Goal: Find specific page/section: Find specific page/section

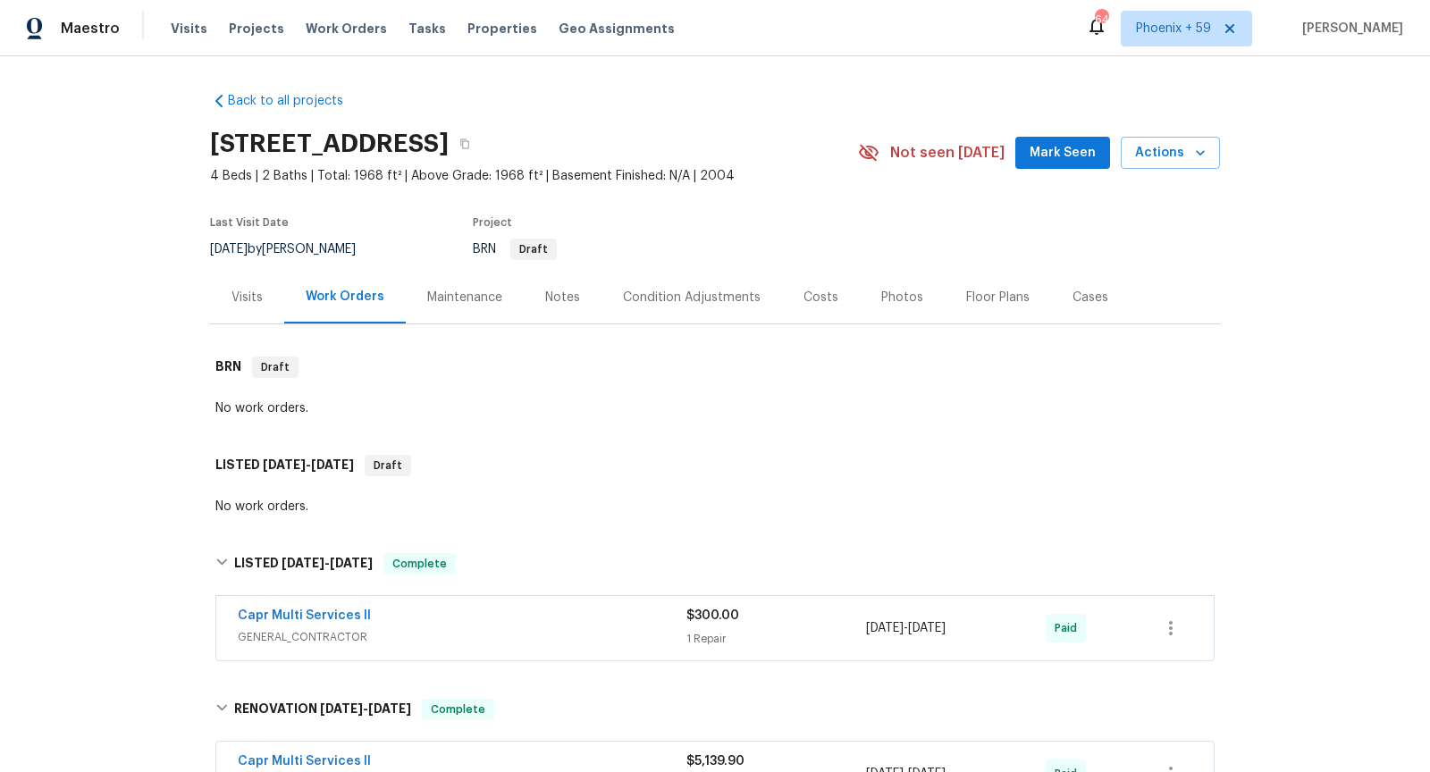
click at [267, 102] on link "Back to all projects" at bounding box center [296, 101] width 172 height 18
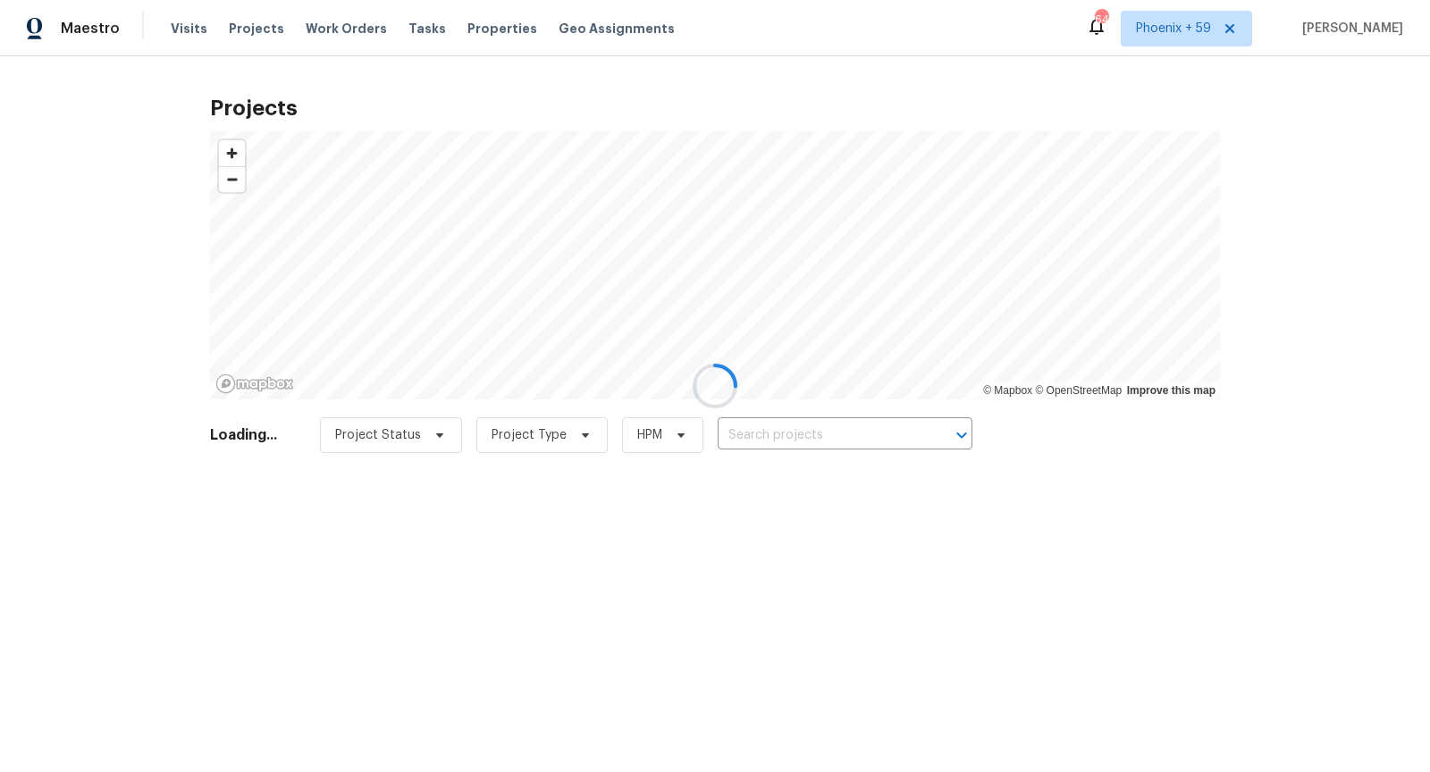
click at [780, 436] on div at bounding box center [715, 386] width 1430 height 772
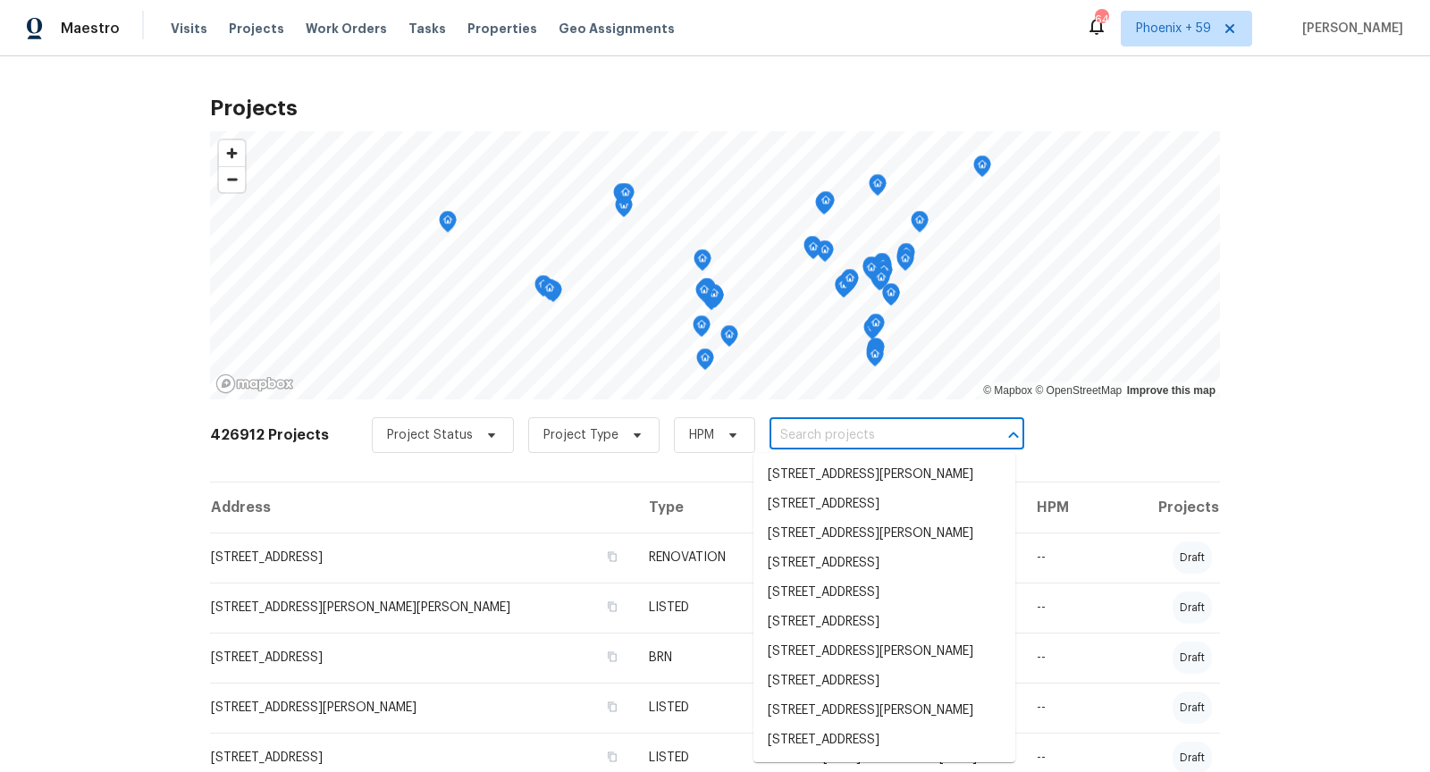
click at [774, 436] on input "text" at bounding box center [871, 436] width 205 height 28
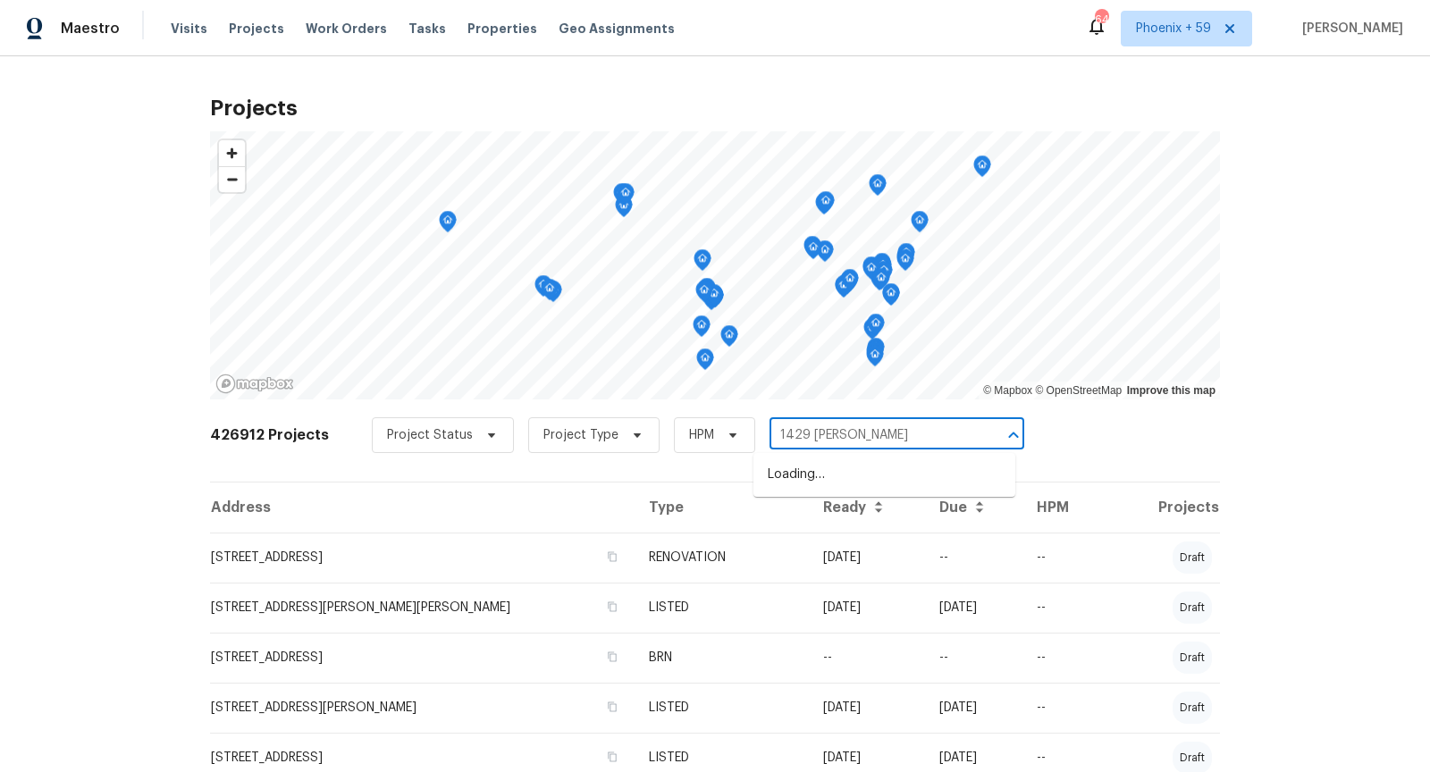
type input "1429 [PERSON_NAME]"
click at [794, 471] on li "1429 [PERSON_NAME], [GEOGRAPHIC_DATA]" at bounding box center [884, 484] width 262 height 48
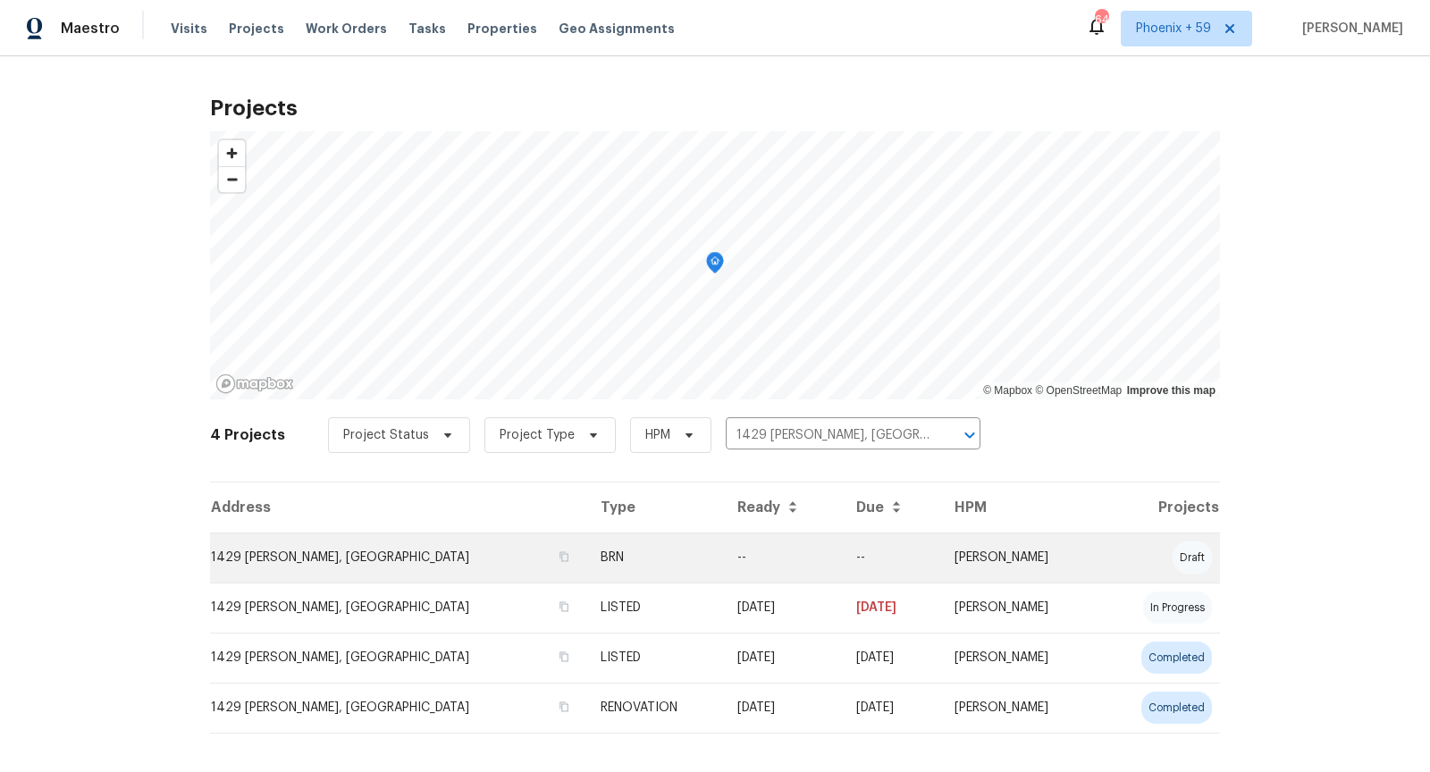
click at [327, 566] on td "1429 [PERSON_NAME], [GEOGRAPHIC_DATA]" at bounding box center [398, 558] width 376 height 50
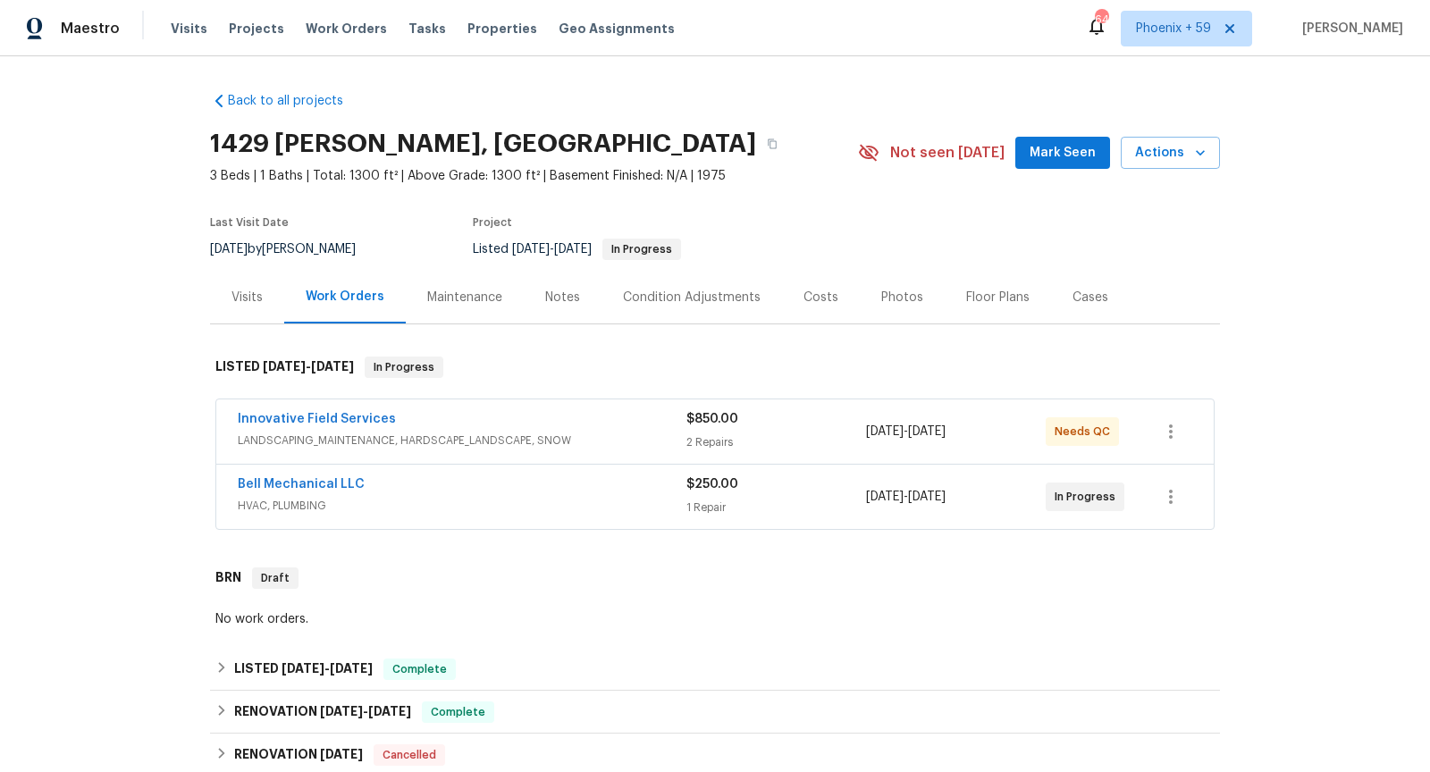
click at [491, 437] on span "LANDSCAPING_MAINTENANCE, HARDSCAPE_LANDSCAPE, SNOW" at bounding box center [462, 441] width 449 height 18
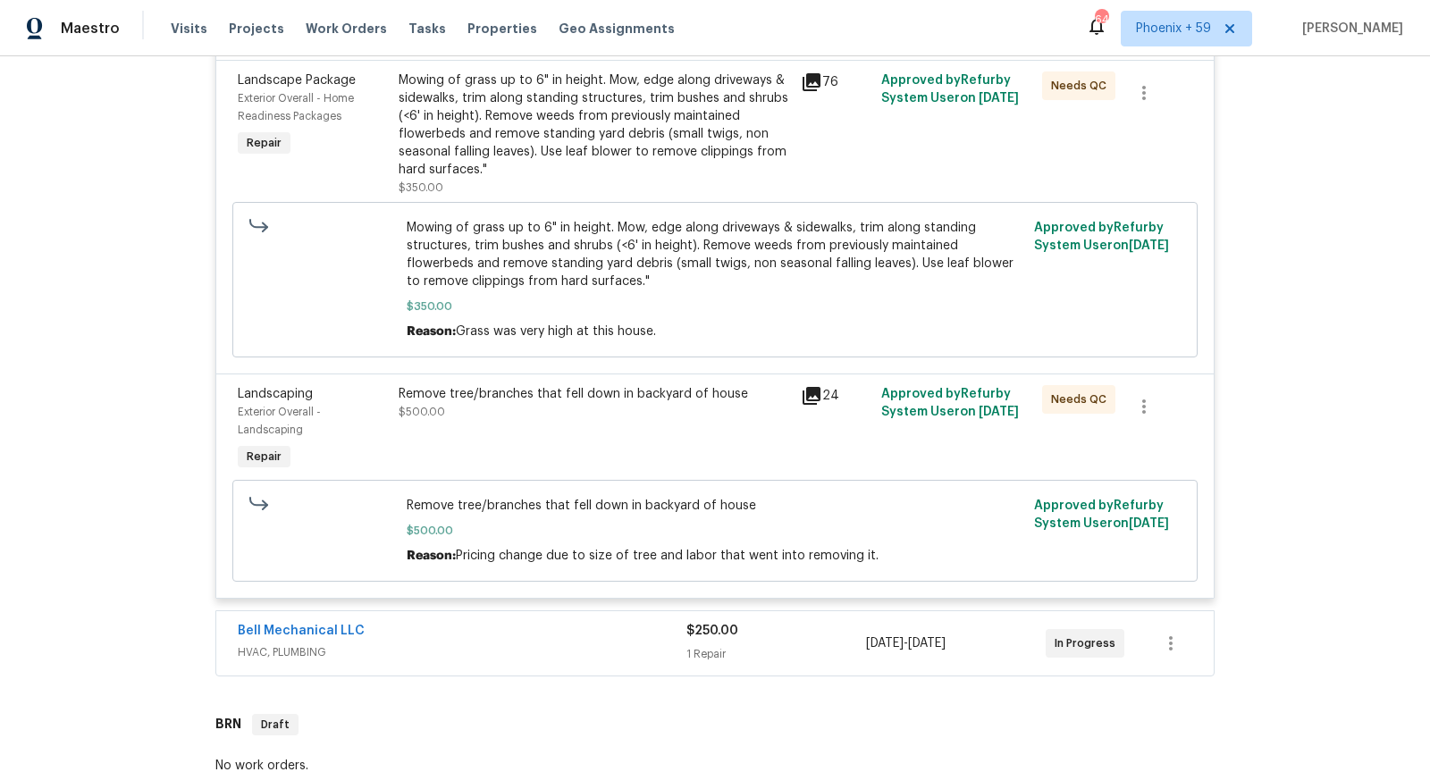
scroll to position [718, 0]
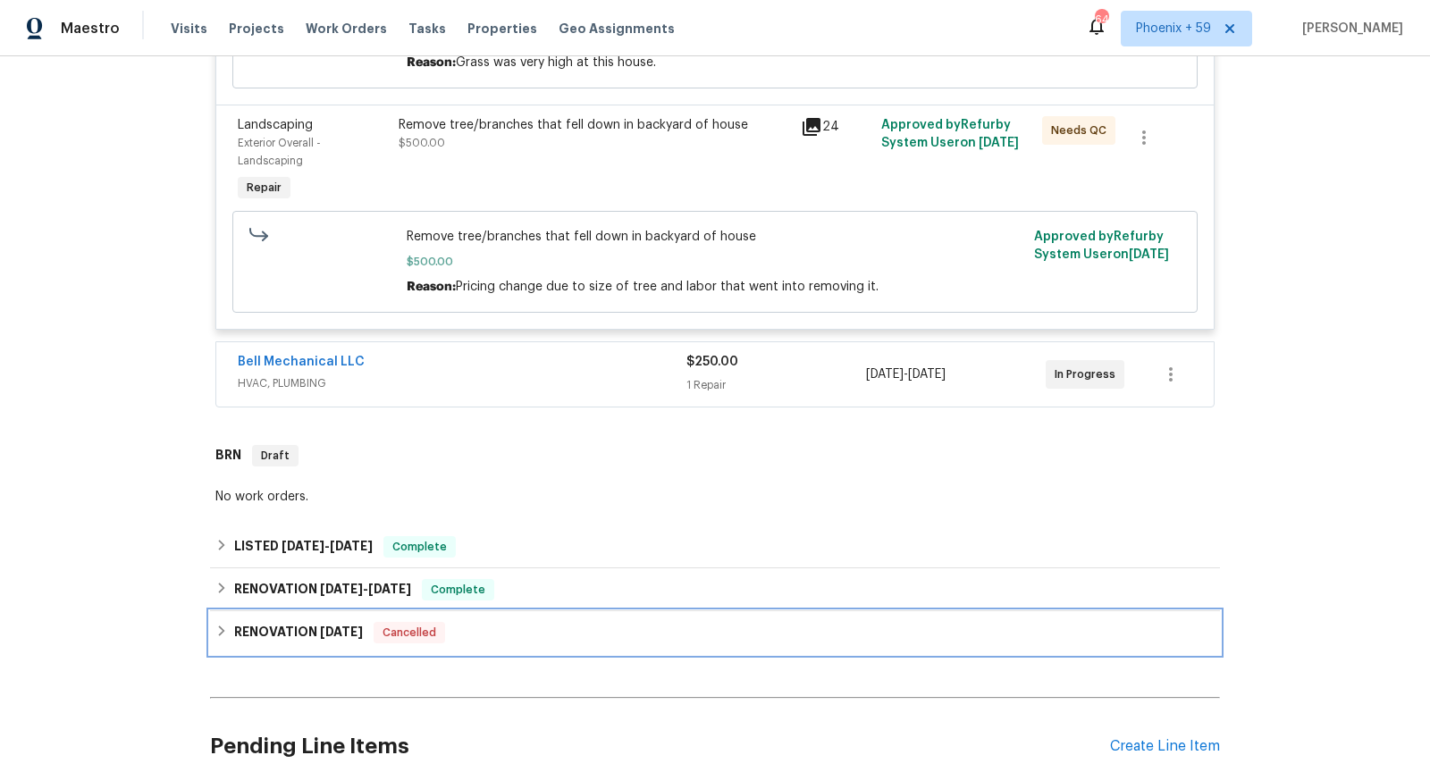
click at [529, 631] on div "RENOVATION [DATE] Cancelled" at bounding box center [714, 632] width 999 height 21
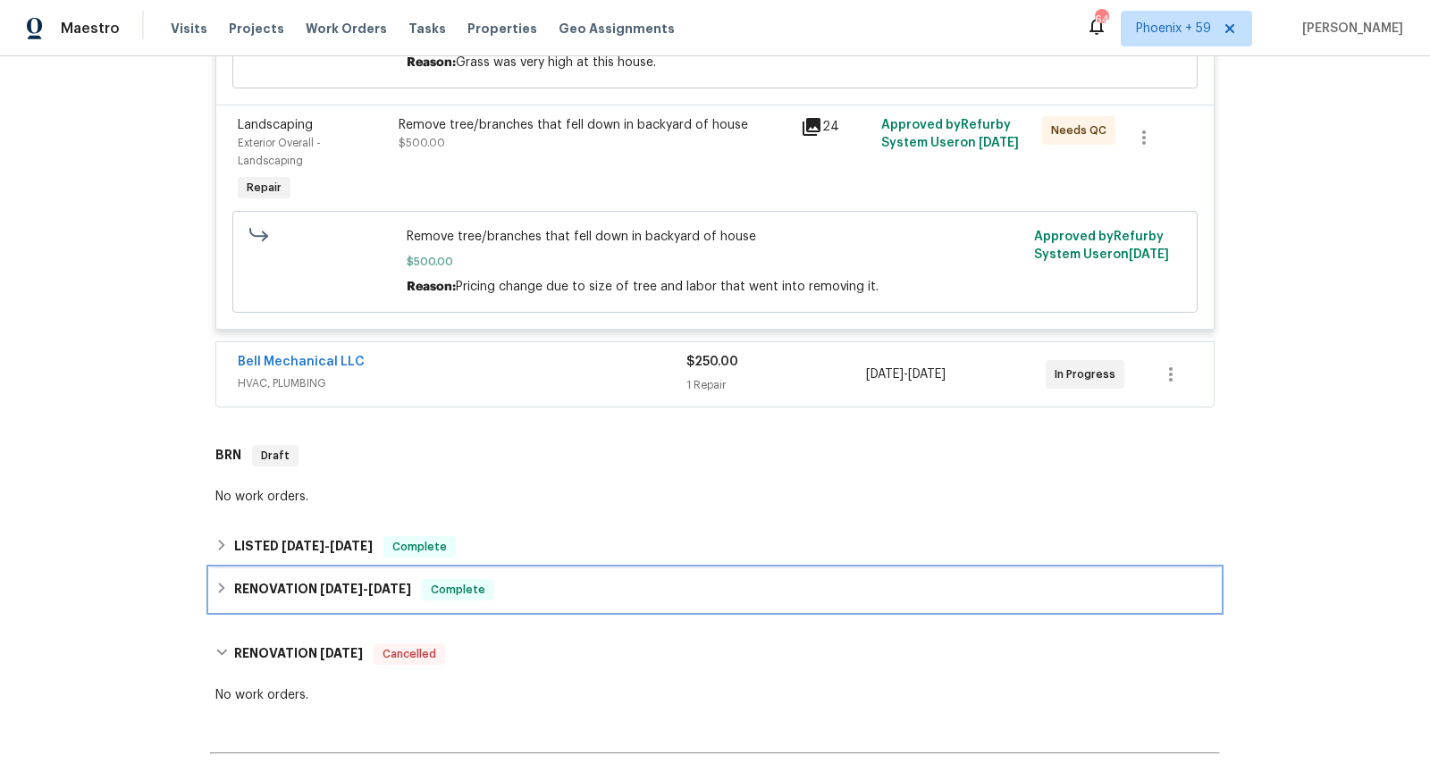
click at [575, 574] on div "RENOVATION [DATE] - [DATE] Complete" at bounding box center [715, 589] width 1010 height 43
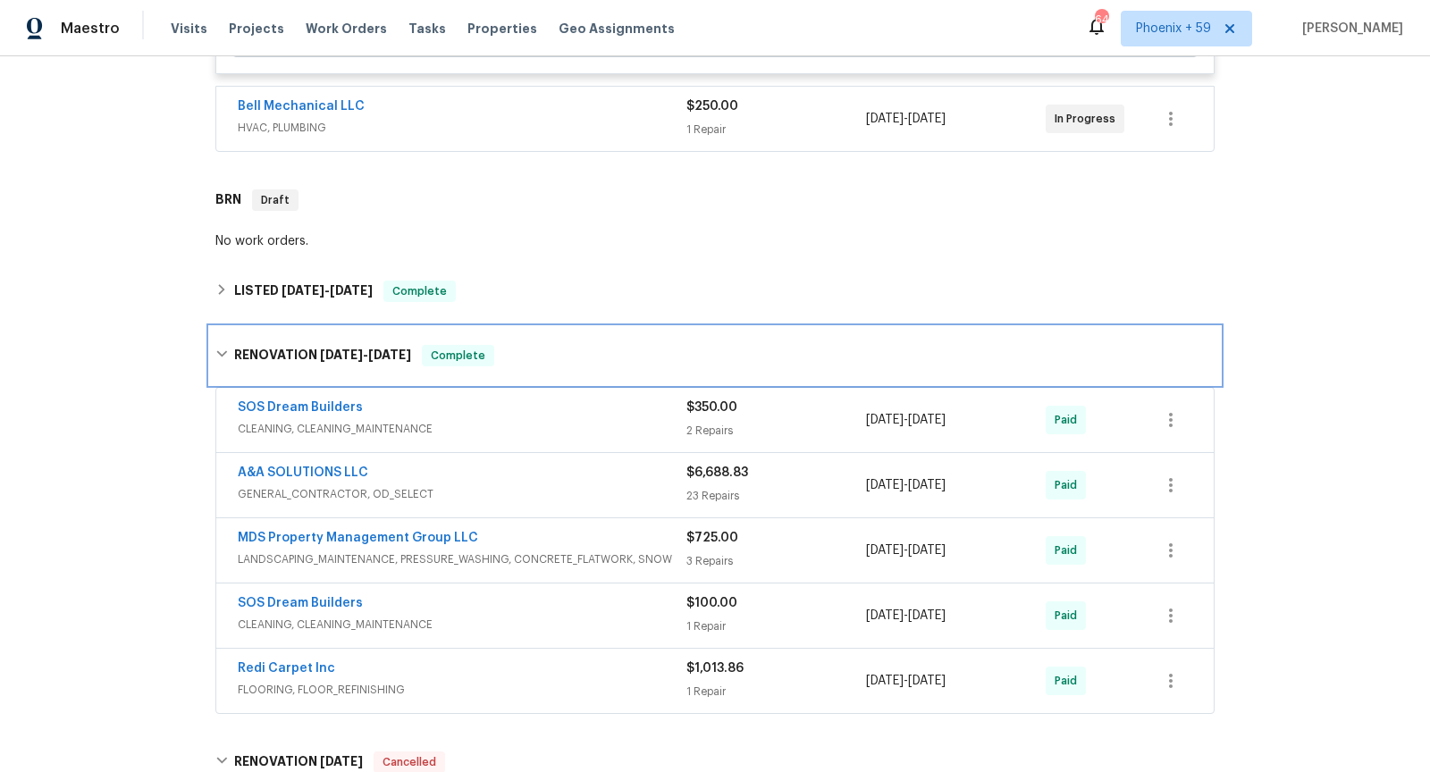
scroll to position [999, 0]
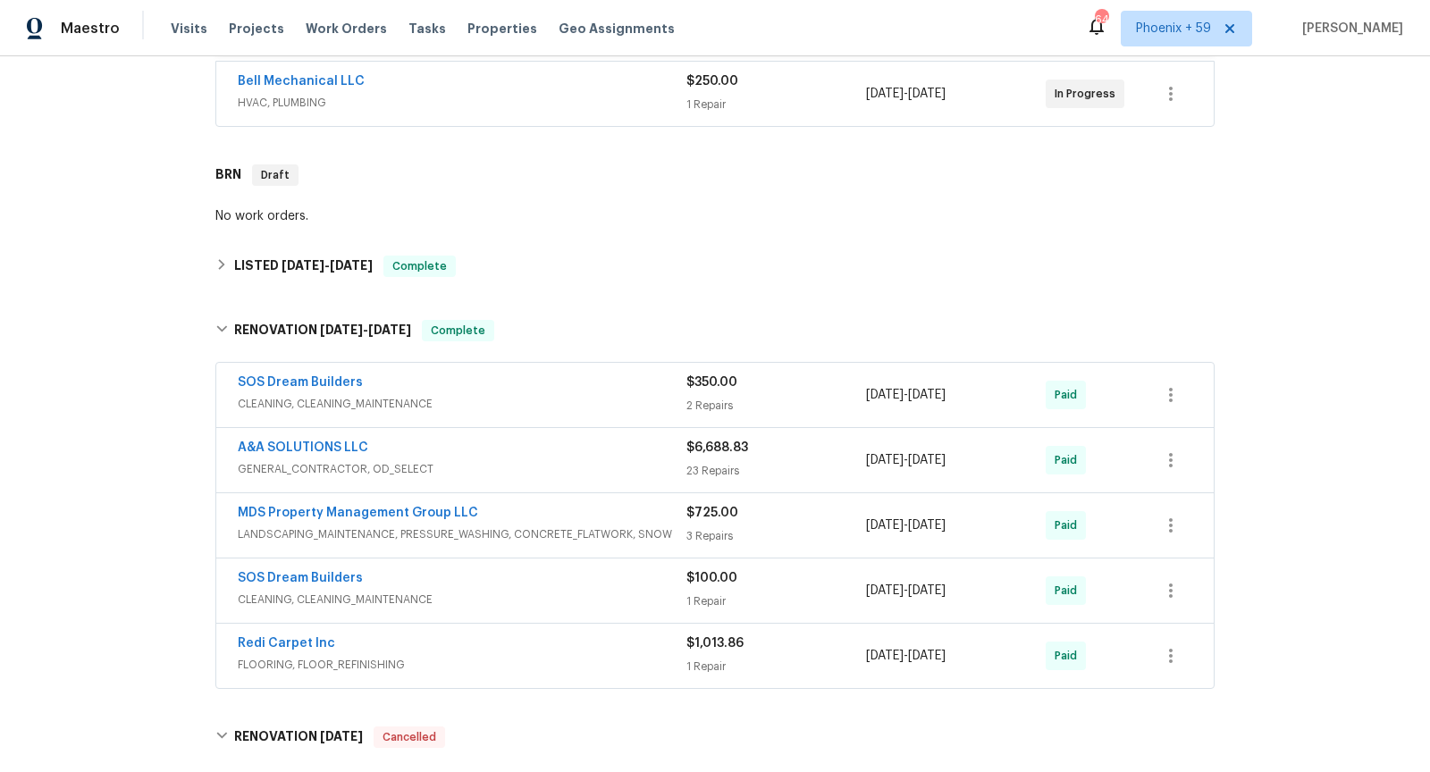
click at [581, 444] on div "A&A SOLUTIONS LLC" at bounding box center [462, 449] width 449 height 21
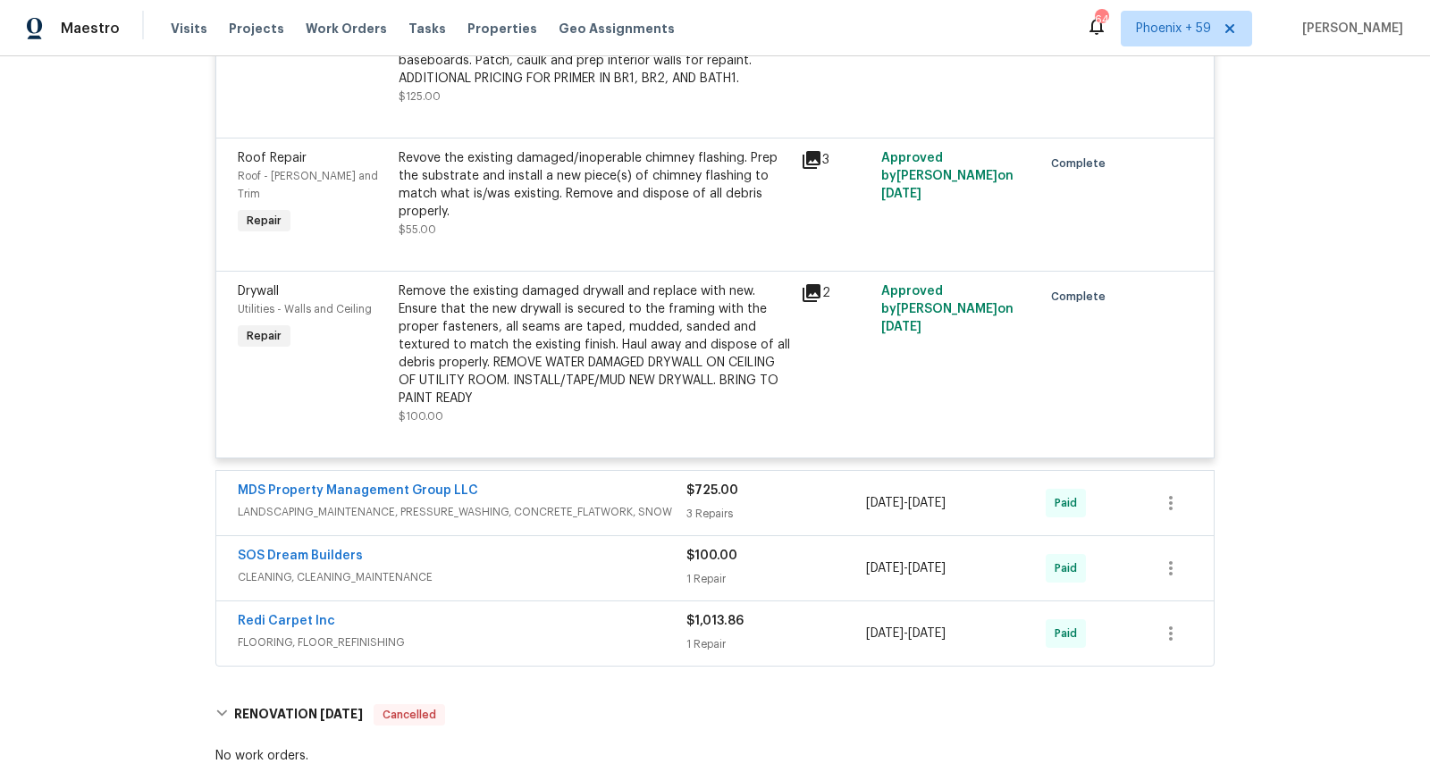
scroll to position [3949, 0]
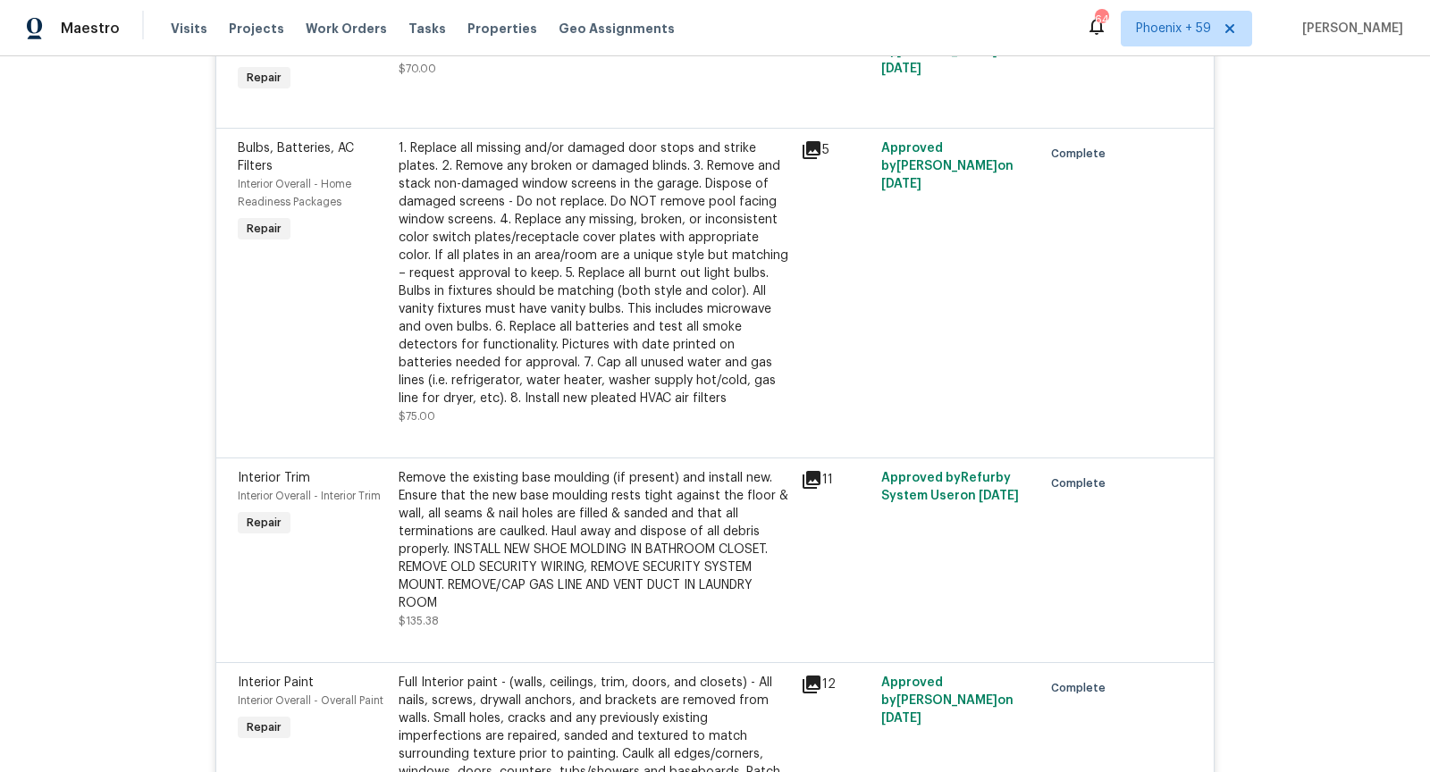
click at [804, 161] on icon at bounding box center [811, 149] width 21 height 21
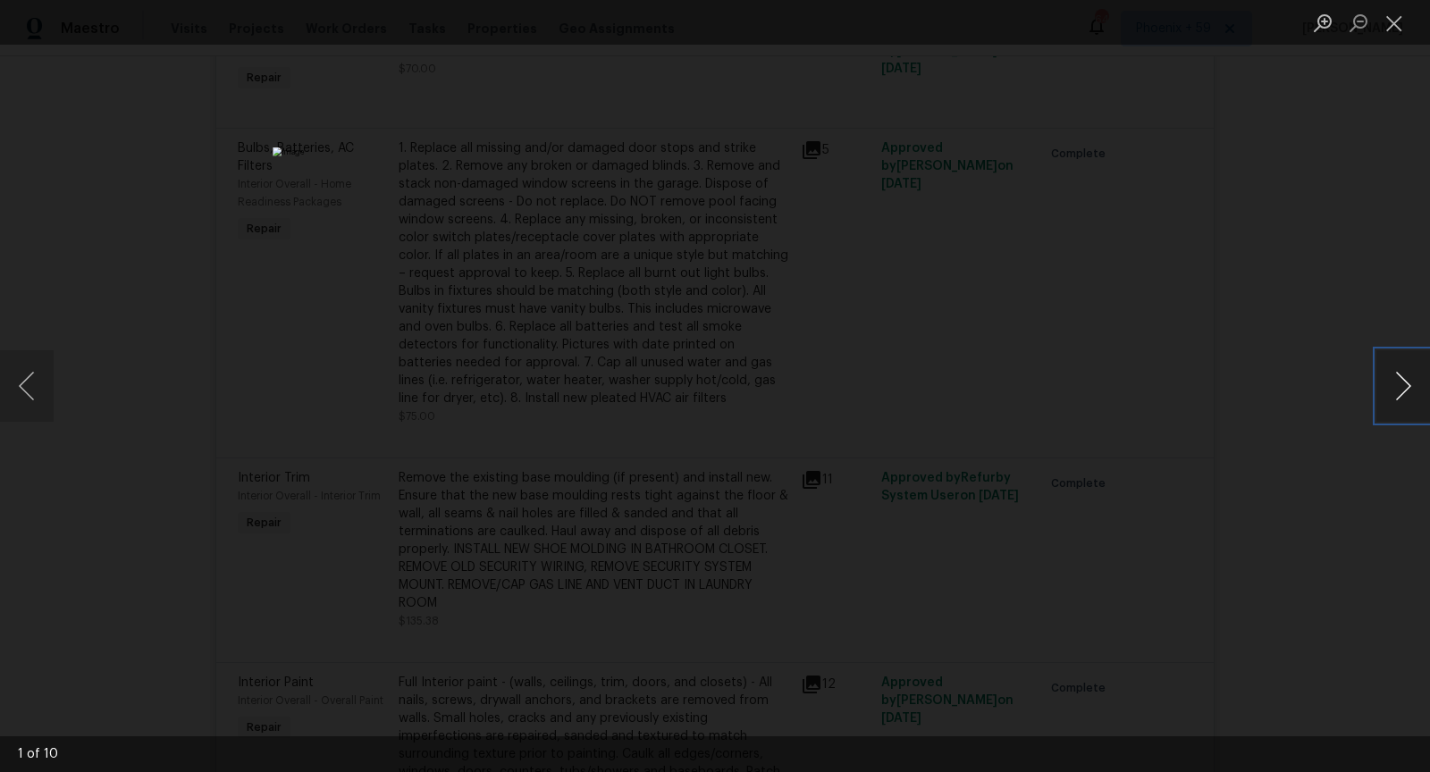
click at [1384, 384] on button "Next image" at bounding box center [1403, 385] width 54 height 71
click at [1384, 387] on button "Next image" at bounding box center [1403, 385] width 54 height 71
click at [1384, 385] on button "Next image" at bounding box center [1403, 385] width 54 height 71
click at [1021, 382] on div "Lightbox" at bounding box center [715, 386] width 1430 height 772
click at [1031, 450] on div "Lightbox" at bounding box center [715, 386] width 1430 height 772
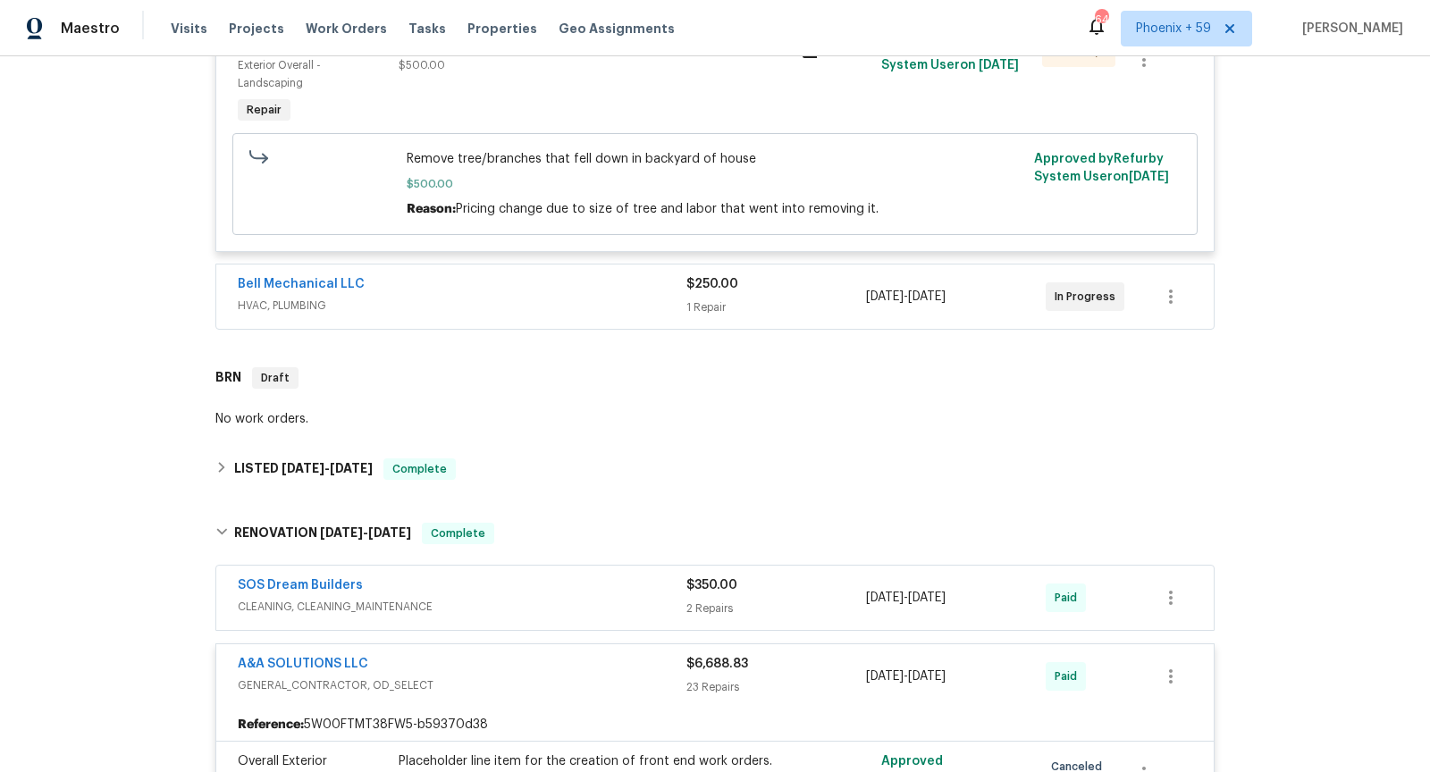
scroll to position [807, 0]
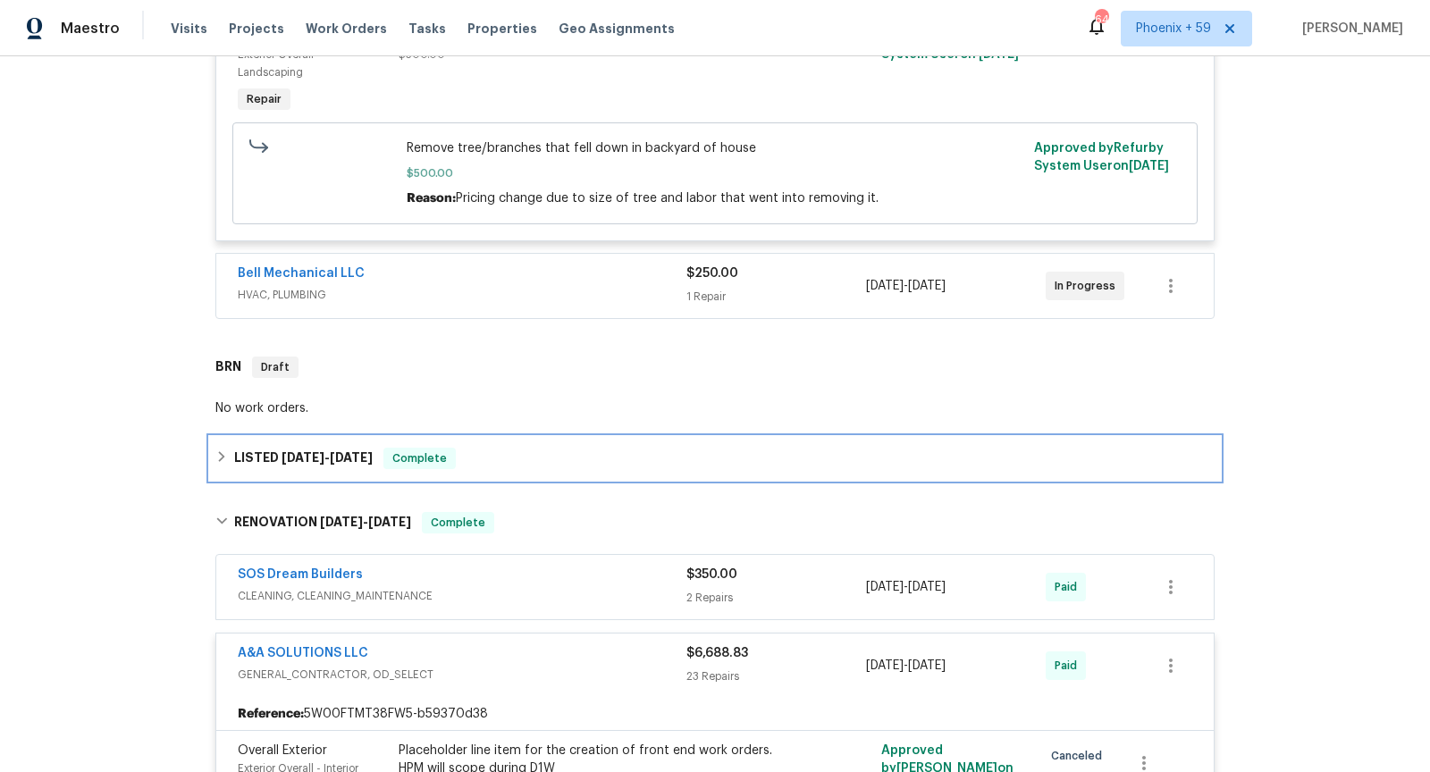
click at [559, 457] on div "LISTED [DATE] - [DATE] Complete" at bounding box center [714, 458] width 999 height 21
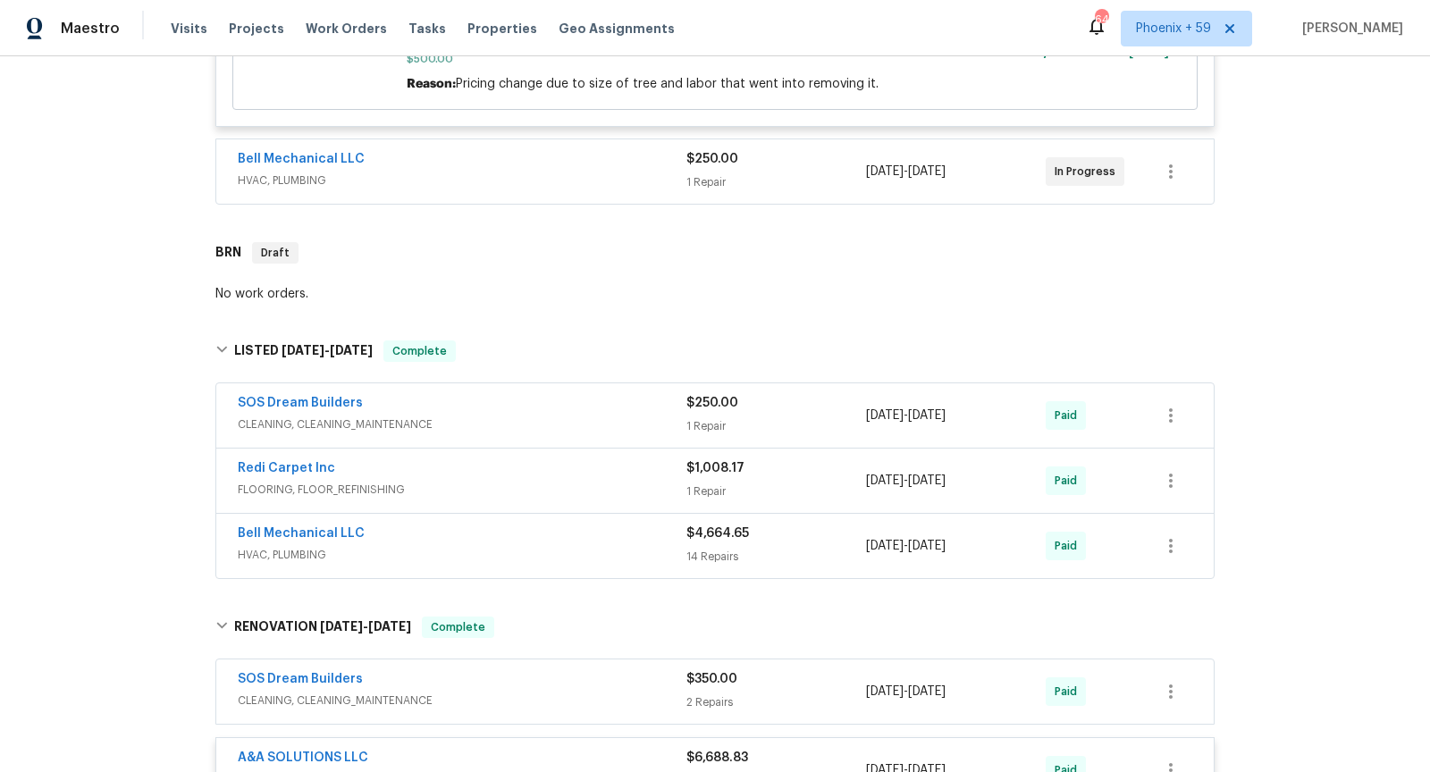
scroll to position [922, 0]
click at [546, 558] on span "HVAC, PLUMBING" at bounding box center [462, 554] width 449 height 18
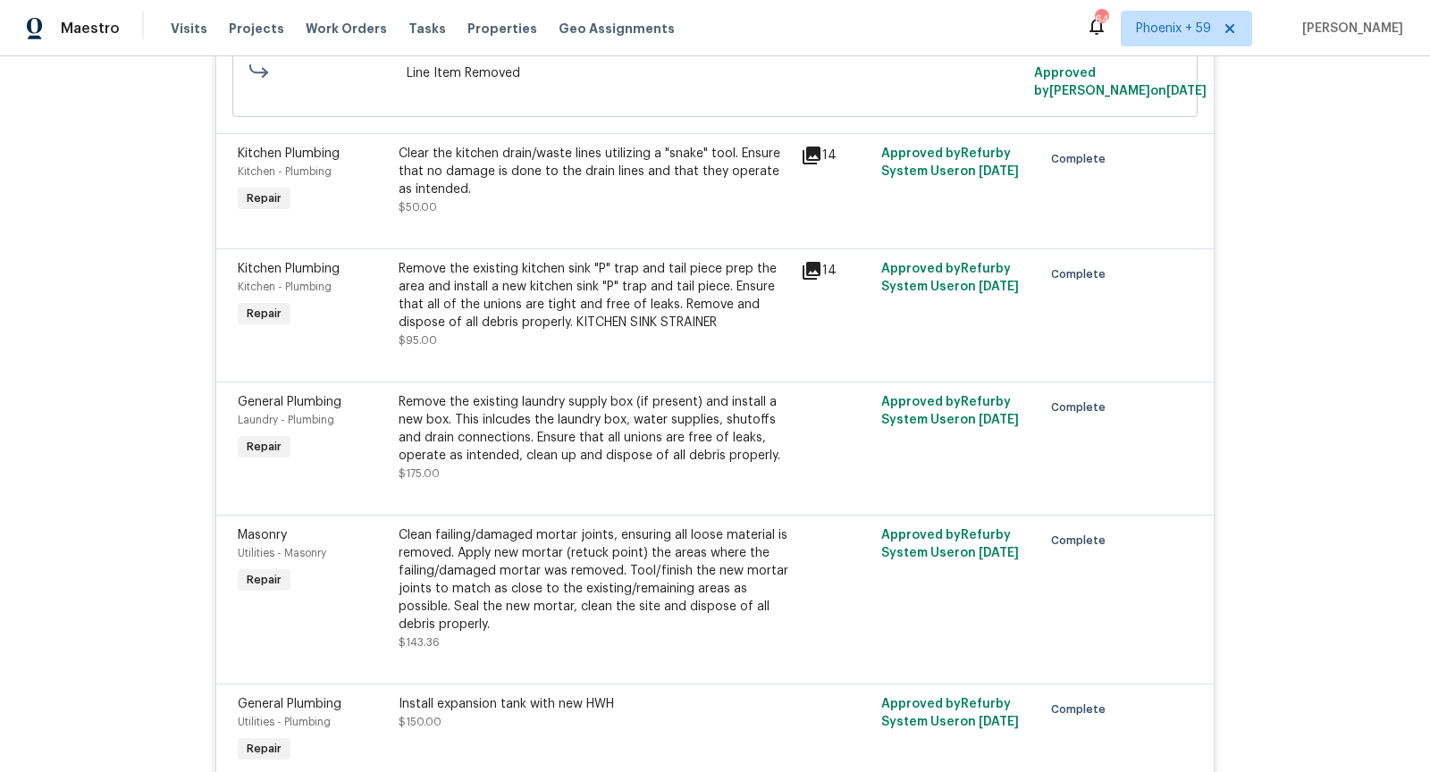
scroll to position [2787, 0]
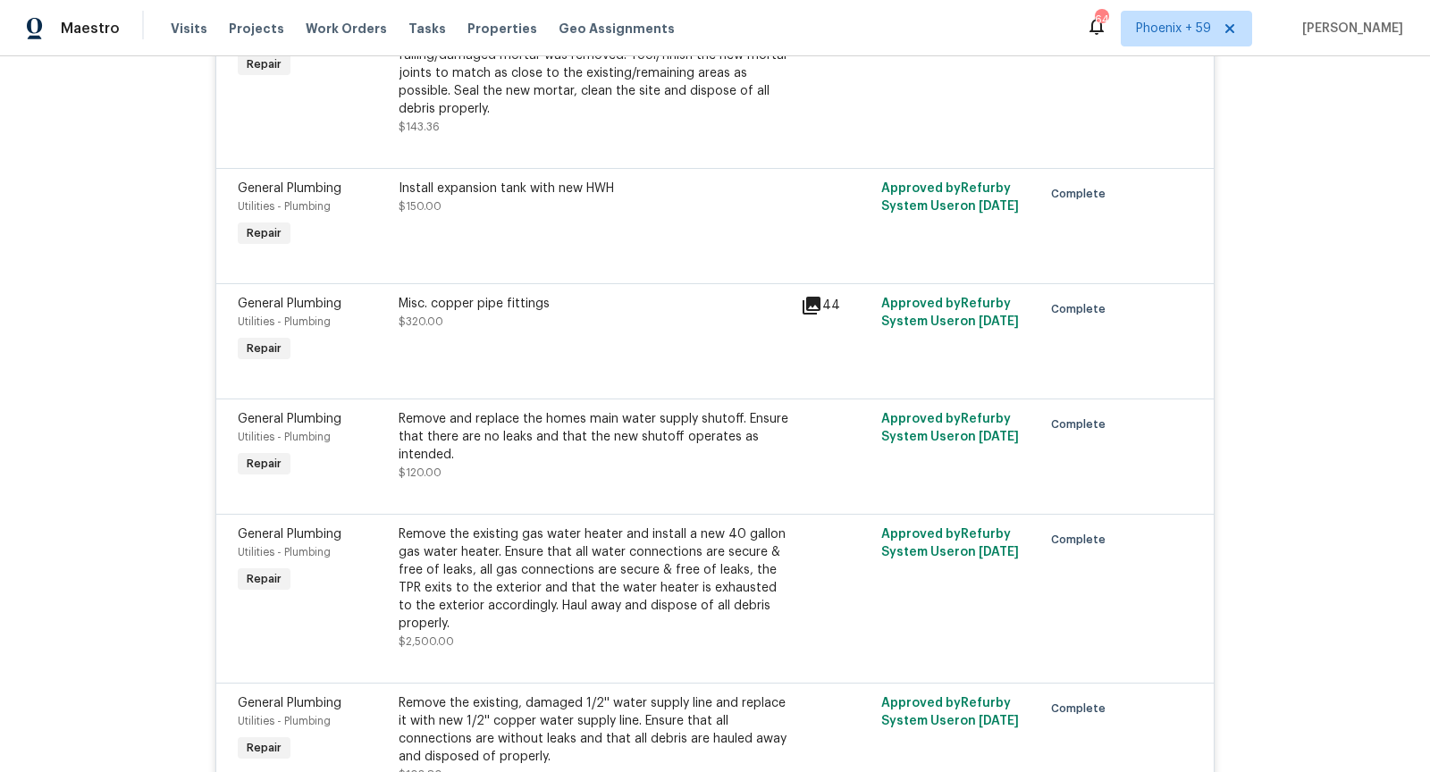
click at [816, 297] on icon at bounding box center [811, 306] width 18 height 18
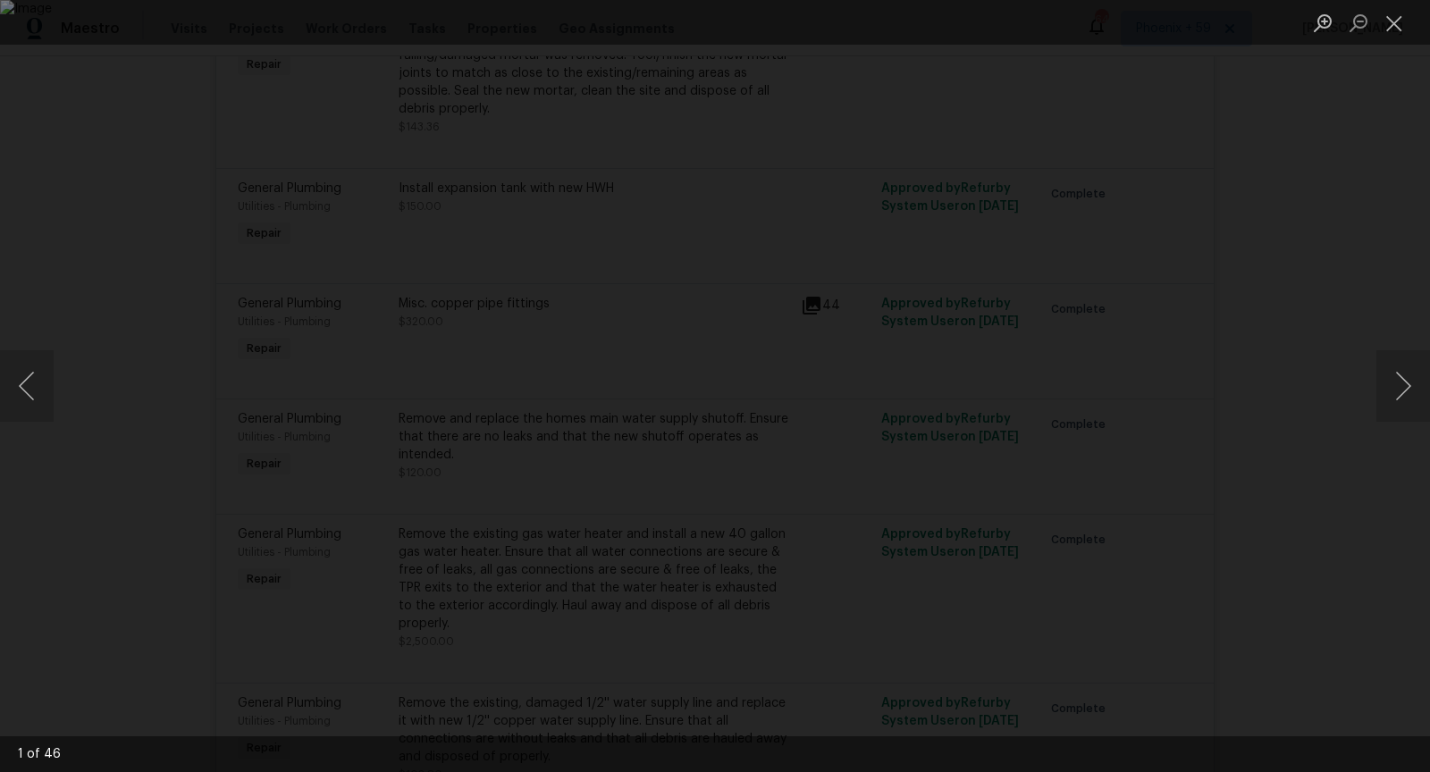
click at [857, 432] on div "Lightbox" at bounding box center [715, 386] width 1430 height 772
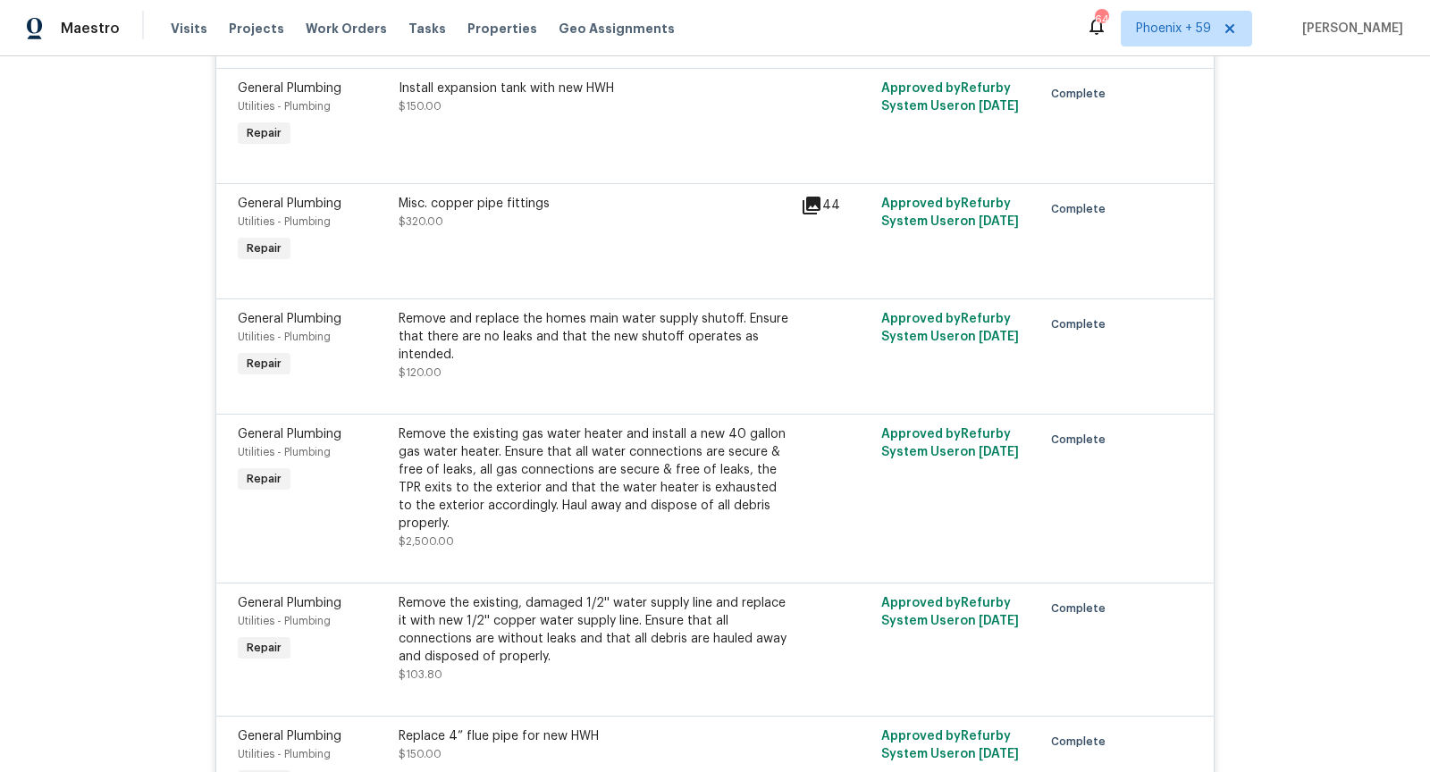
scroll to position [2941, 0]
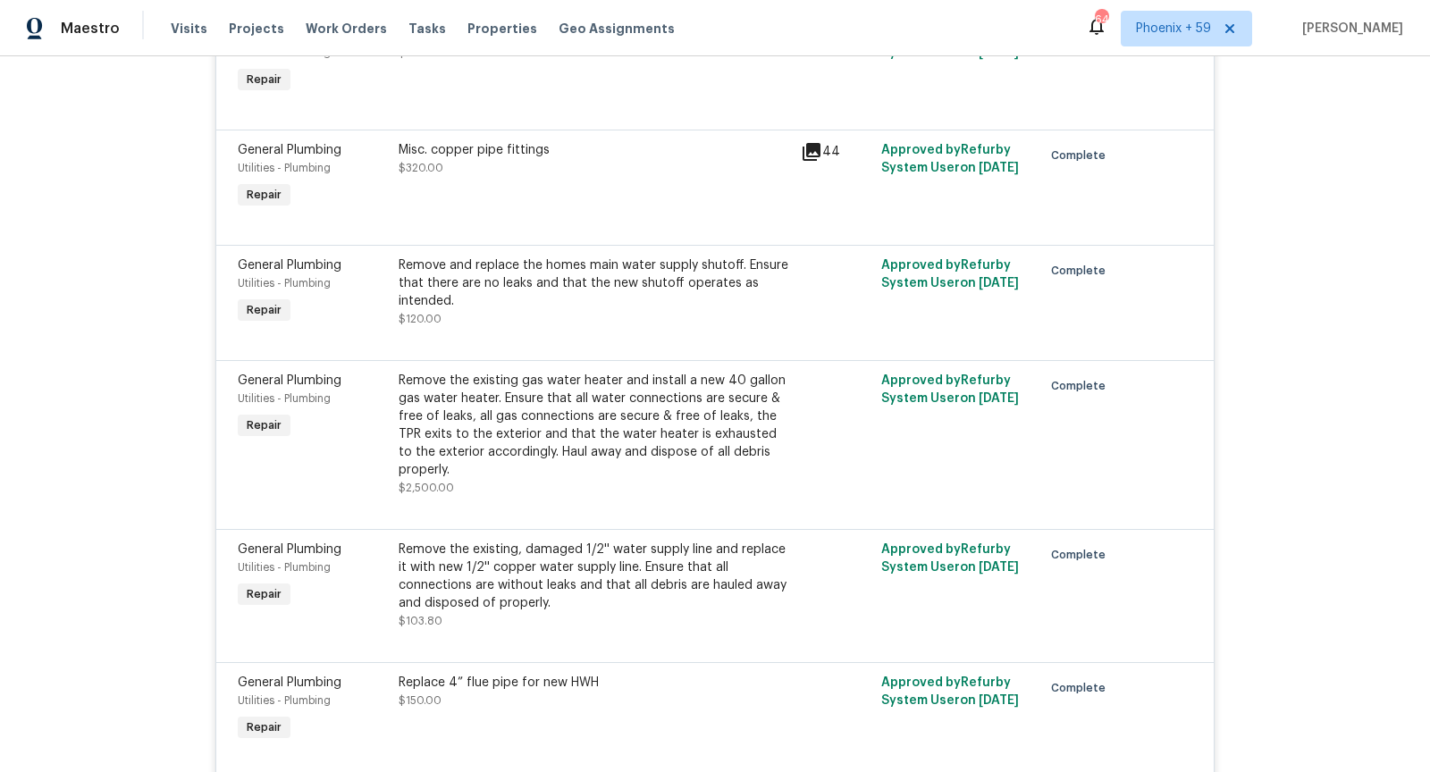
click at [723, 500] on div at bounding box center [715, 507] width 954 height 21
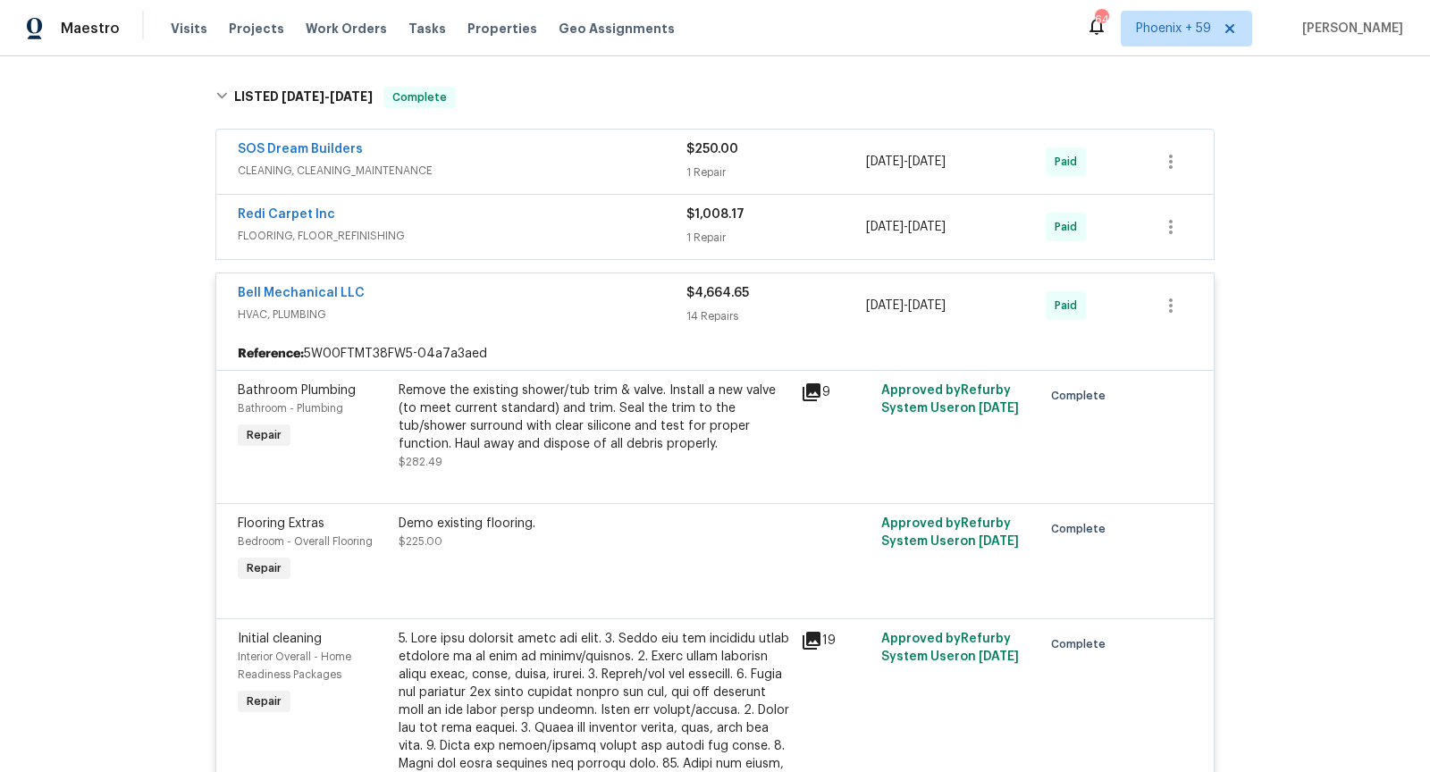
scroll to position [1118, 0]
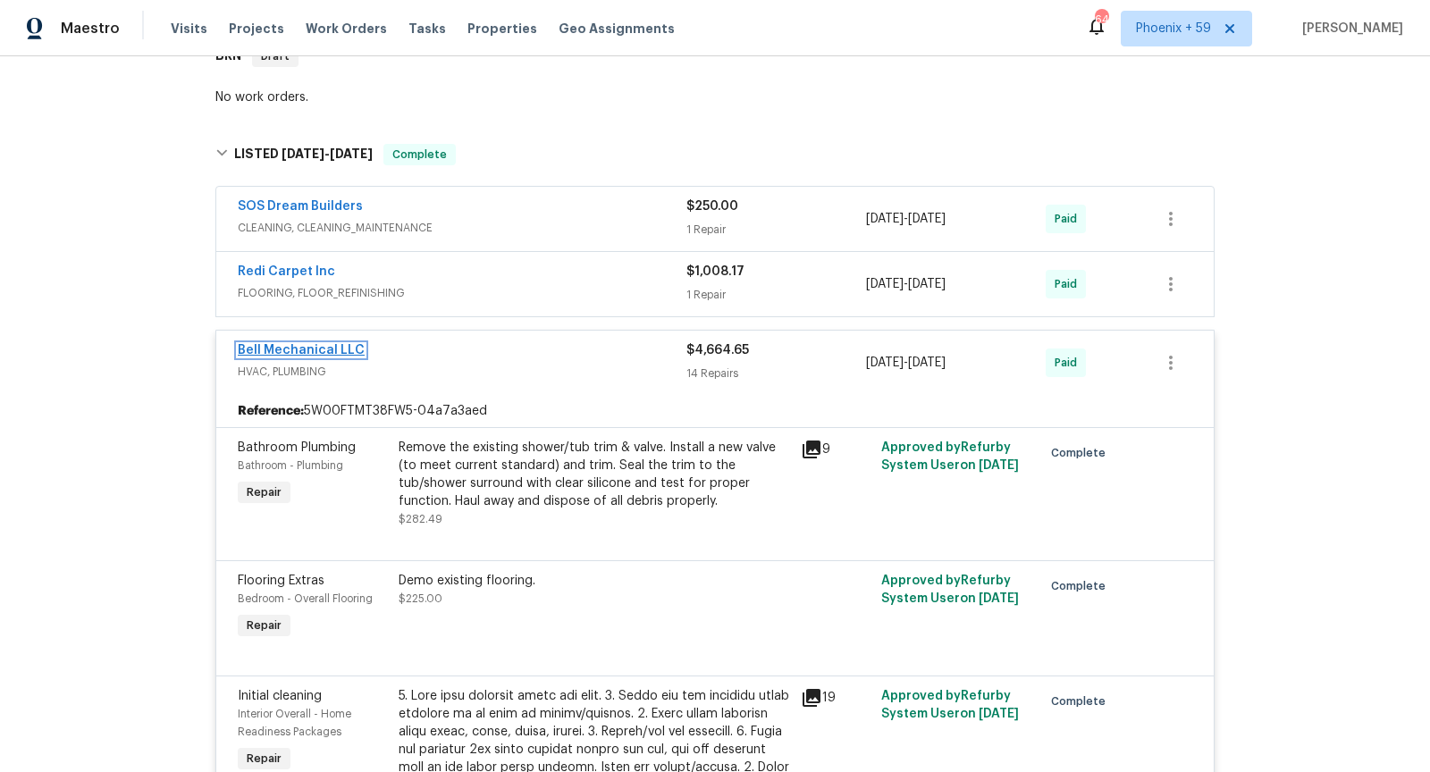
click at [331, 346] on link "Bell Mechanical LLC" at bounding box center [301, 350] width 127 height 13
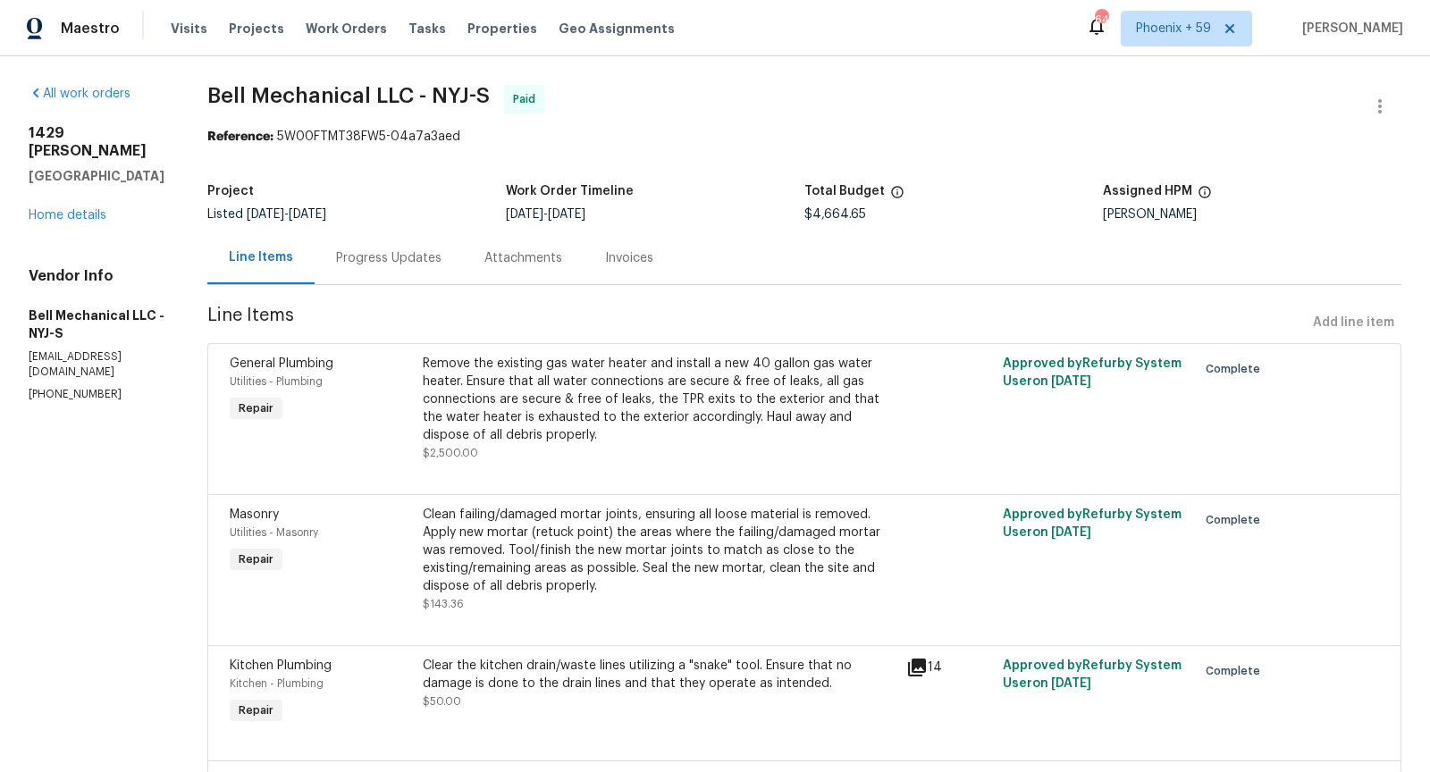
scroll to position [16, 0]
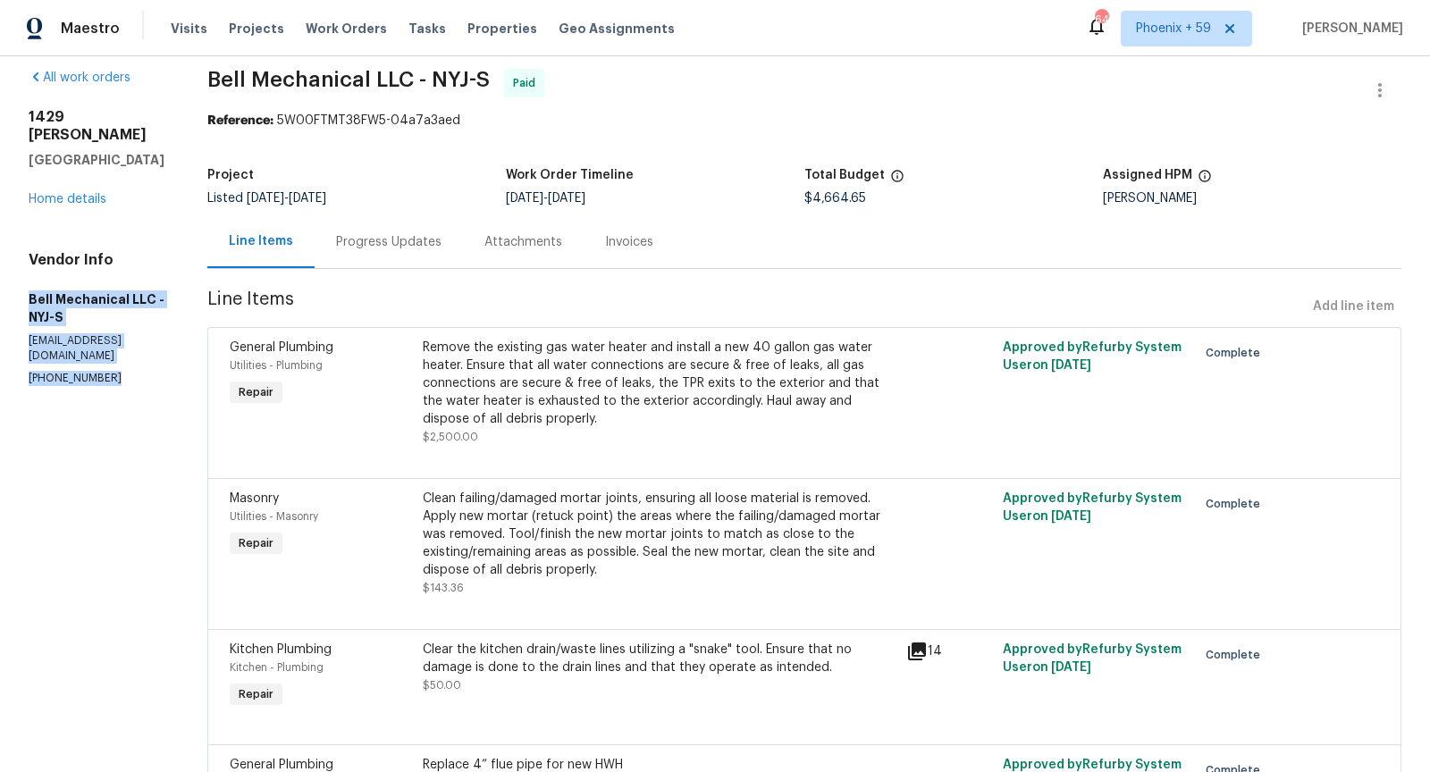
drag, startPoint x: 30, startPoint y: 282, endPoint x: 153, endPoint y: 365, distance: 147.5
copy div "Bell Mechanical LLC - NYJ-S [EMAIL_ADDRESS][DOMAIN_NAME] [PHONE_NUMBER]"
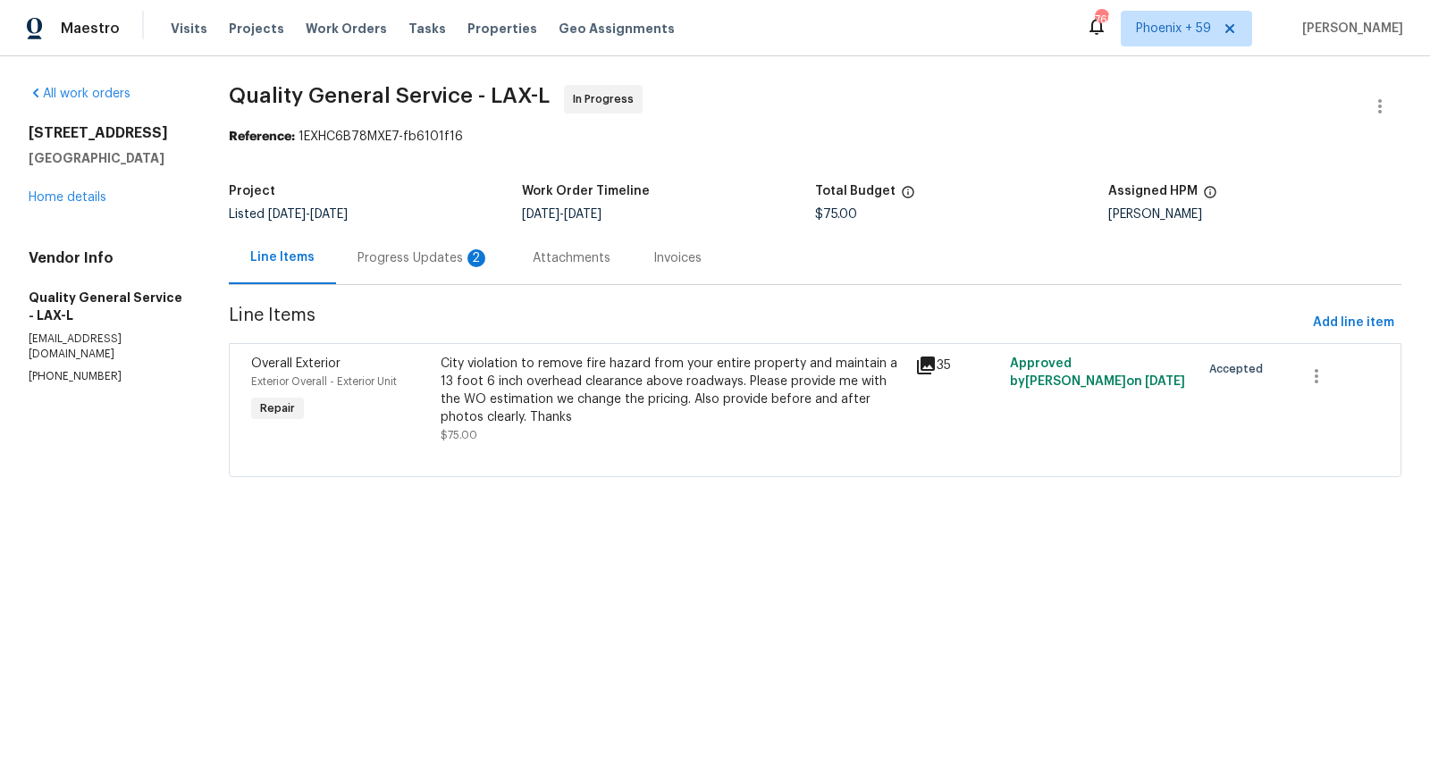
click at [423, 262] on div "Progress Updates 2" at bounding box center [423, 258] width 132 height 18
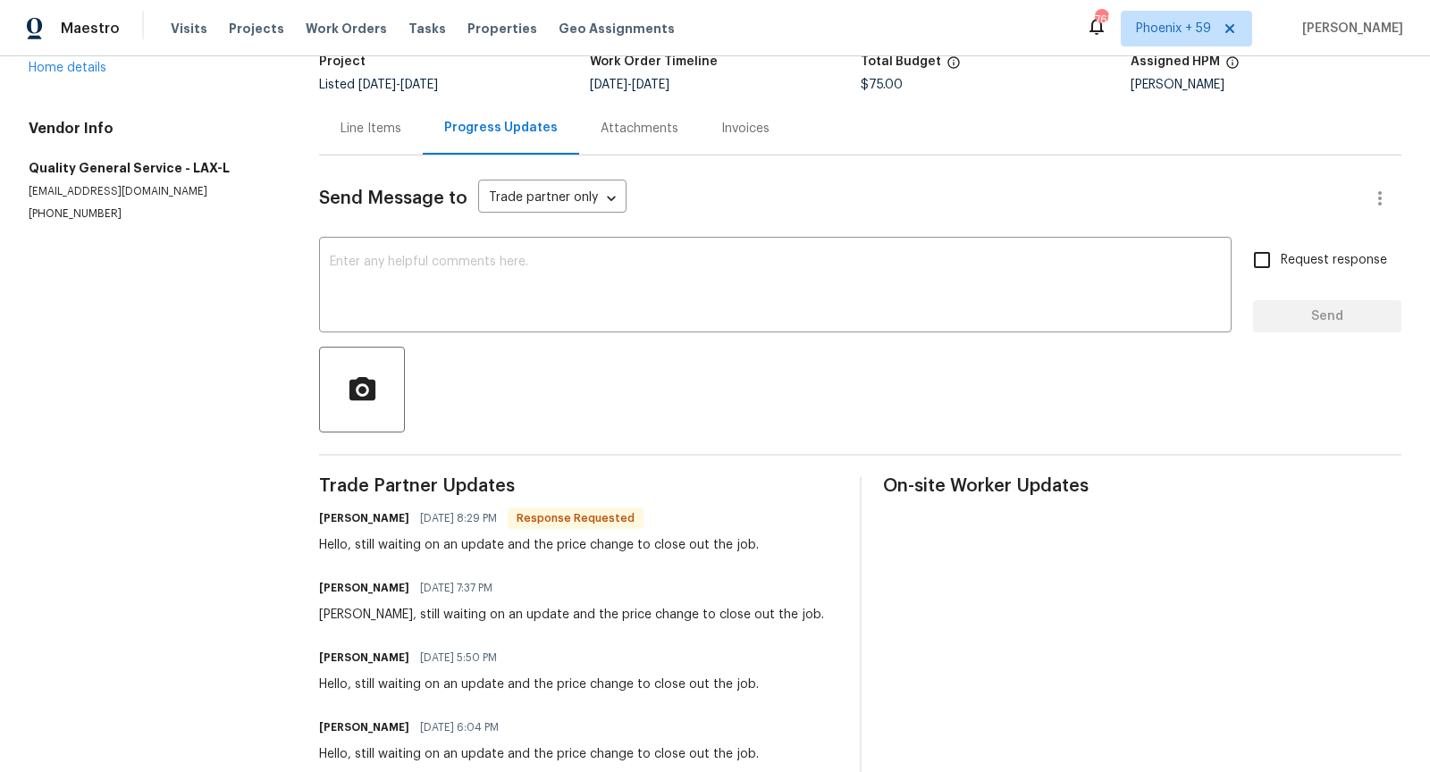
scroll to position [57, 0]
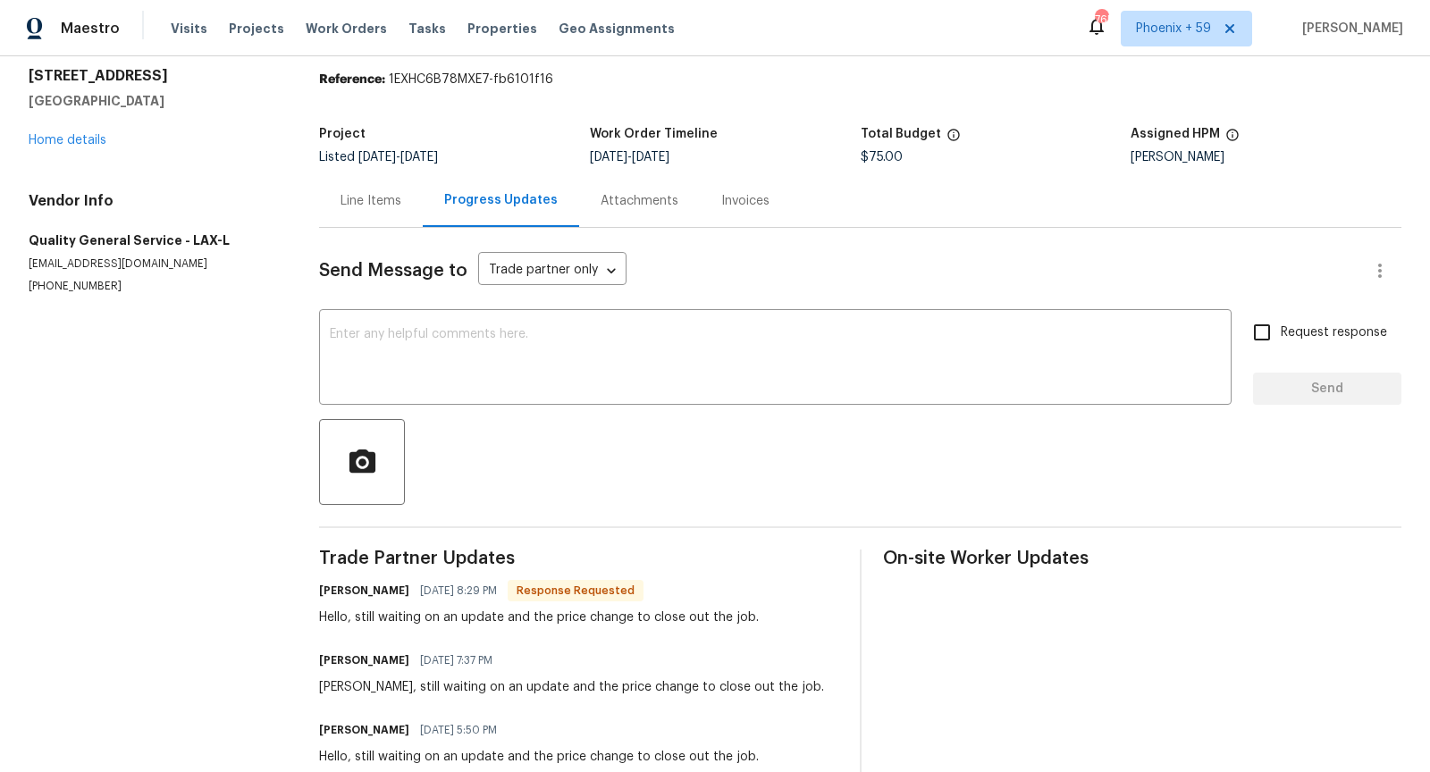
click at [393, 211] on div "Line Items" at bounding box center [371, 200] width 104 height 53
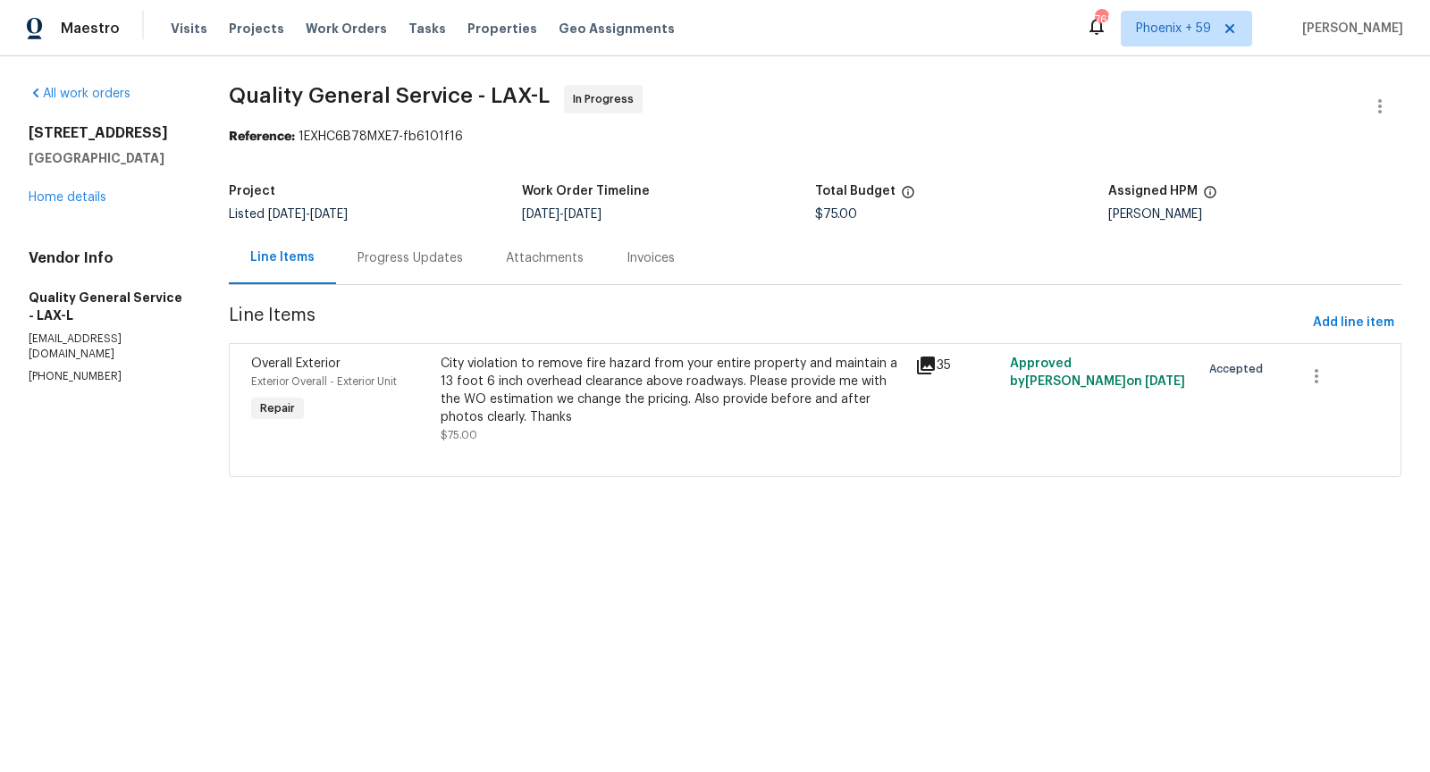
click at [931, 367] on icon at bounding box center [925, 365] width 21 height 21
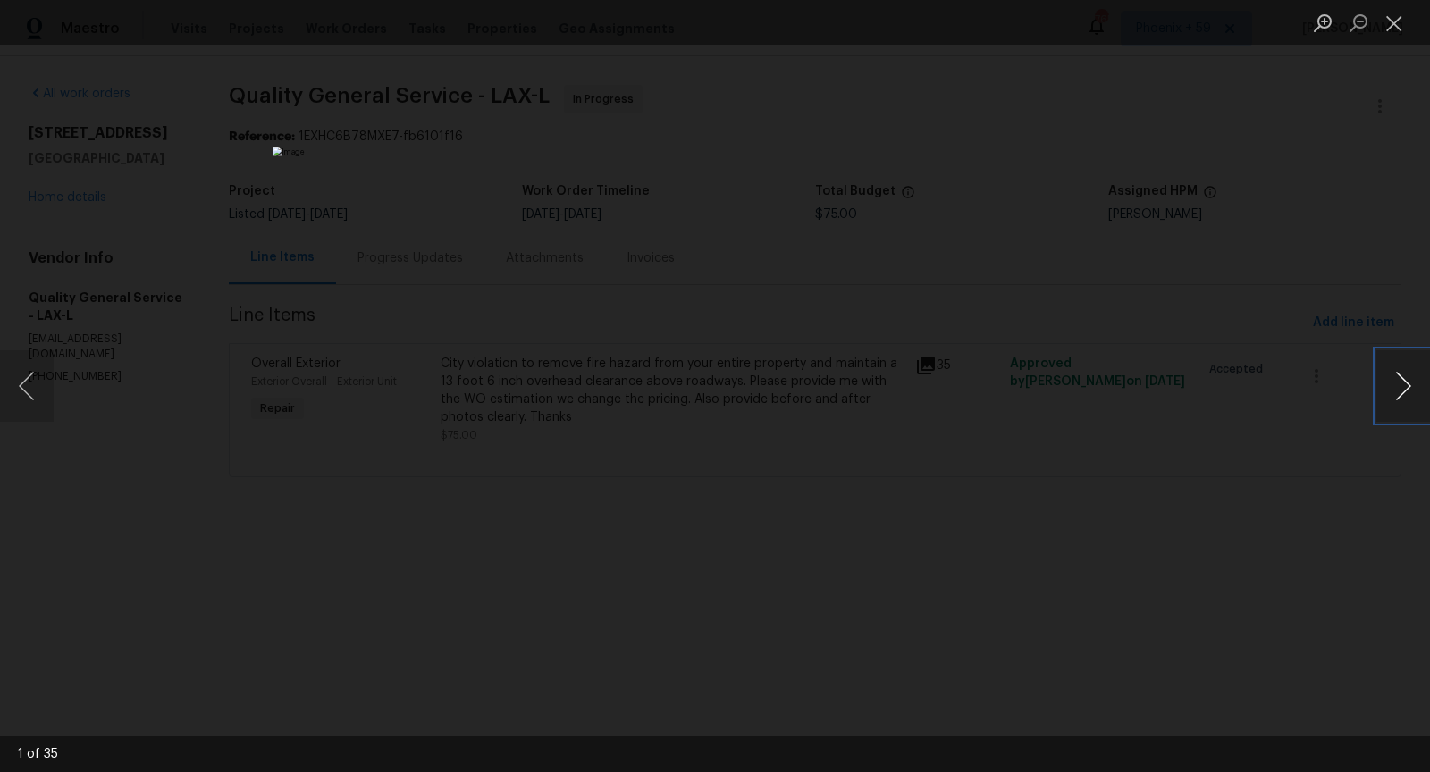
click at [1405, 392] on button "Next image" at bounding box center [1403, 385] width 54 height 71
click at [1405, 394] on button "Next image" at bounding box center [1403, 385] width 54 height 71
click at [1281, 462] on div "Lightbox" at bounding box center [715, 386] width 1430 height 772
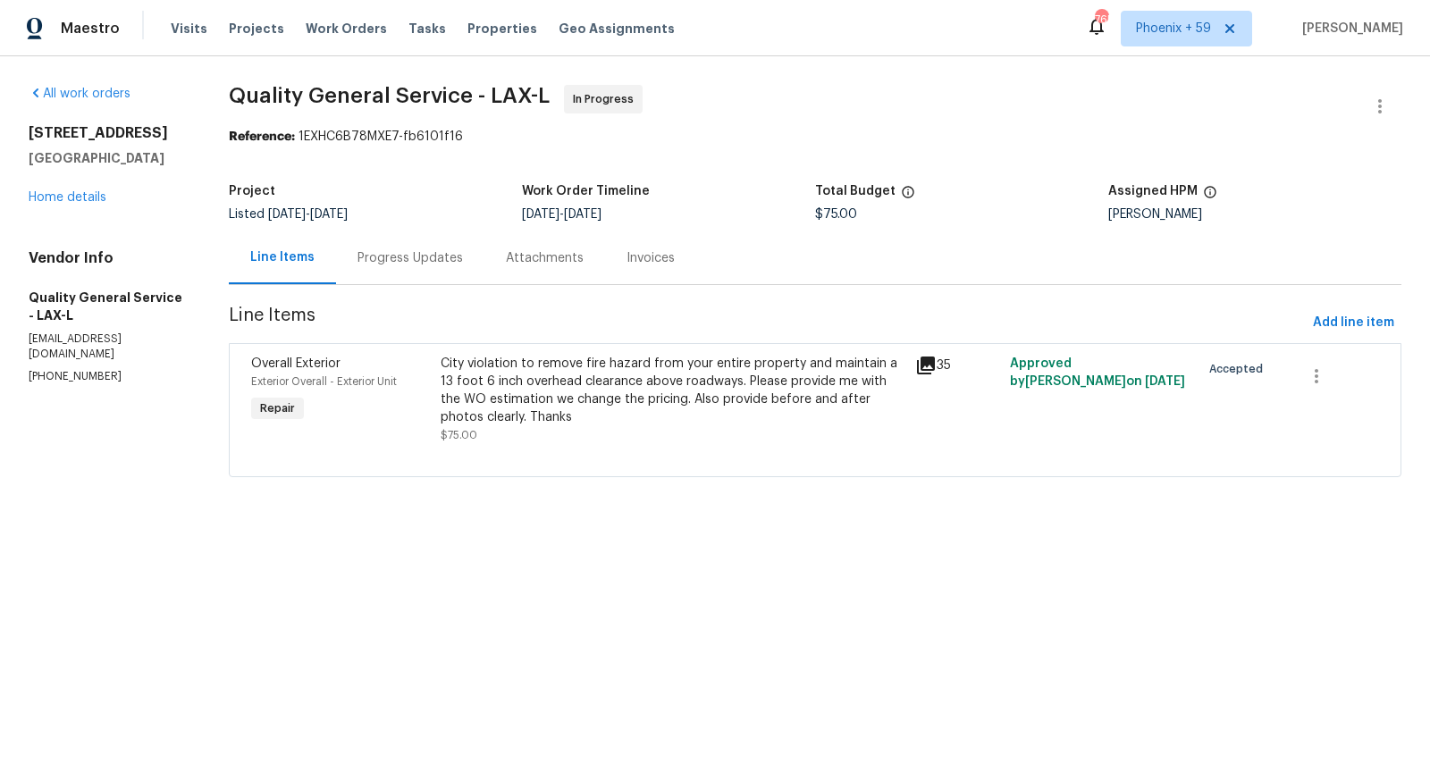
click at [409, 262] on div "Progress Updates" at bounding box center [409, 258] width 105 height 18
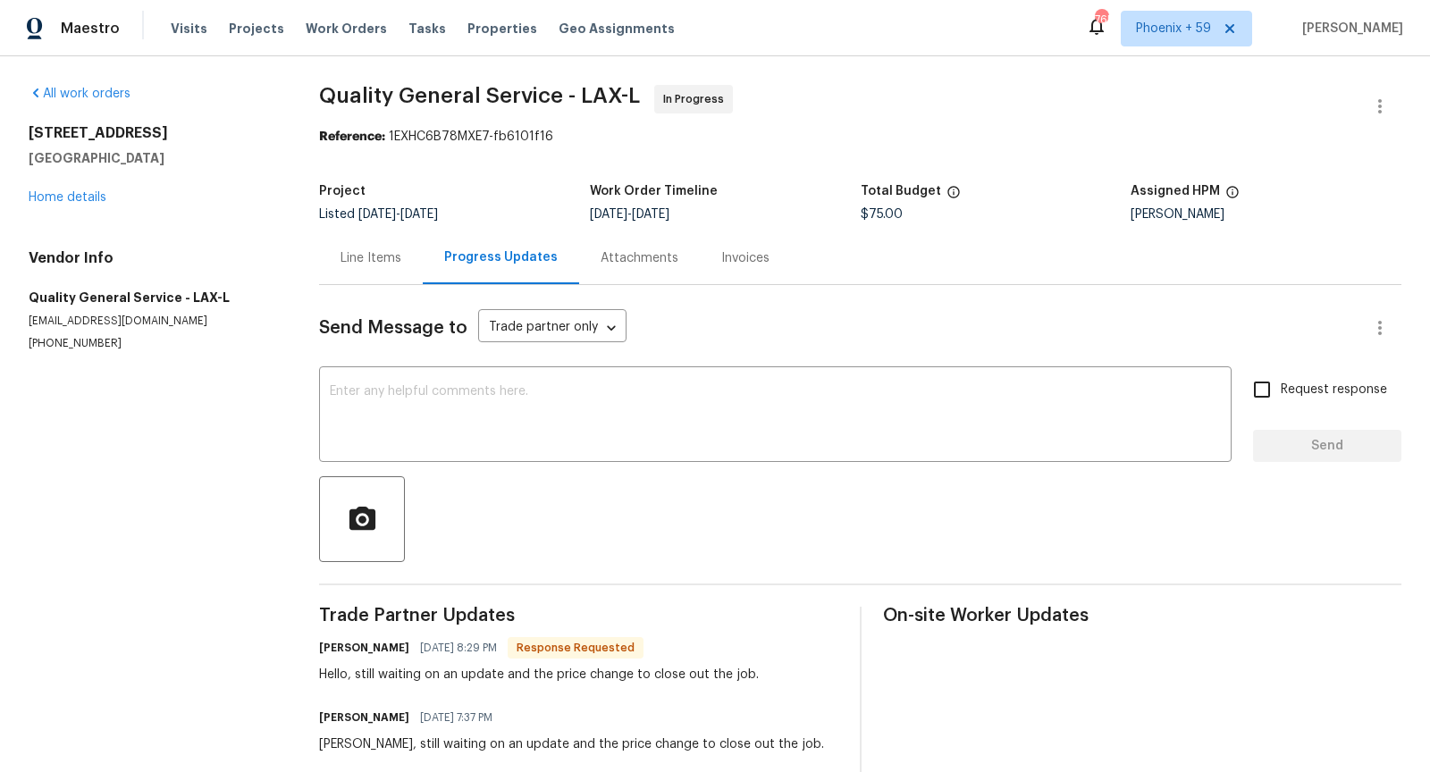
click at [364, 263] on div "Line Items" at bounding box center [370, 258] width 61 height 18
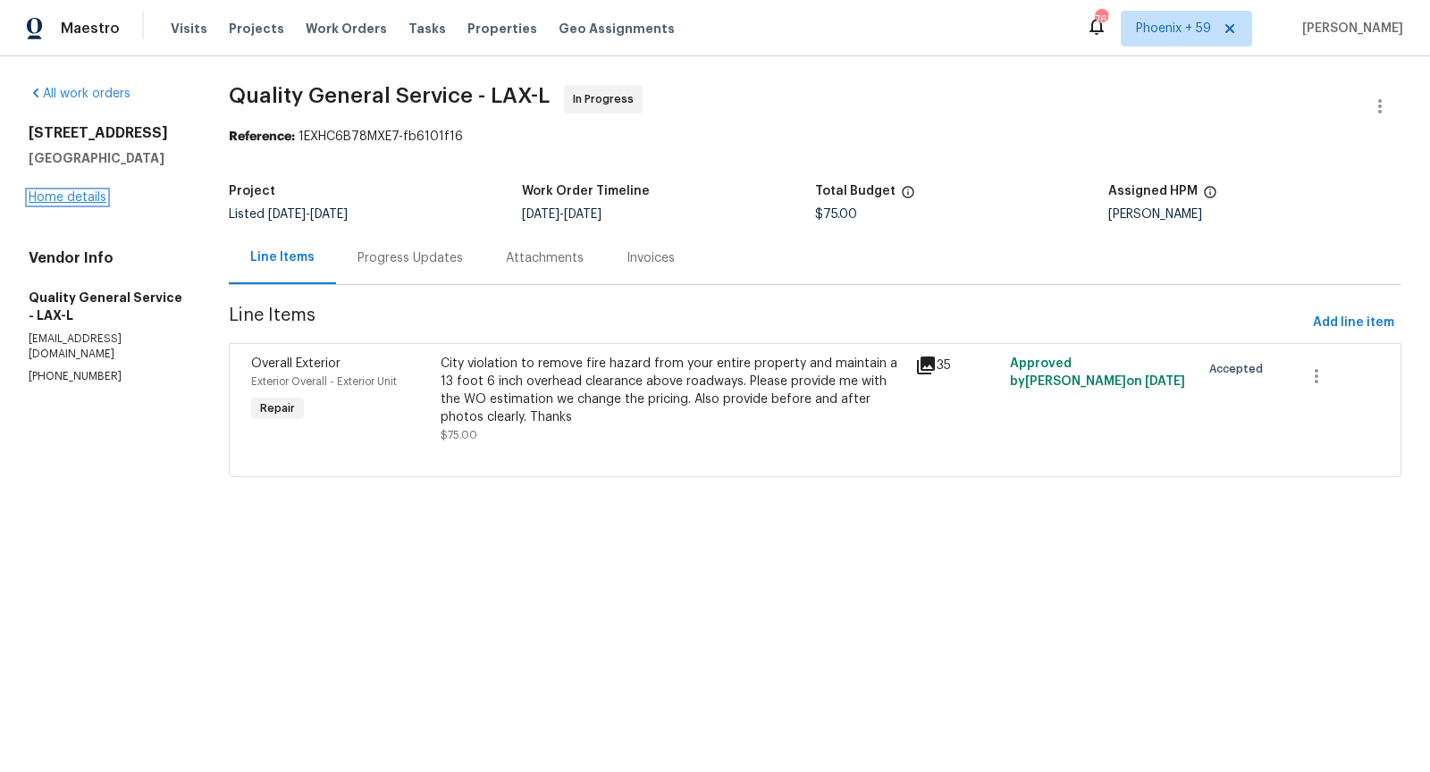
click at [83, 196] on link "Home details" at bounding box center [68, 197] width 78 height 13
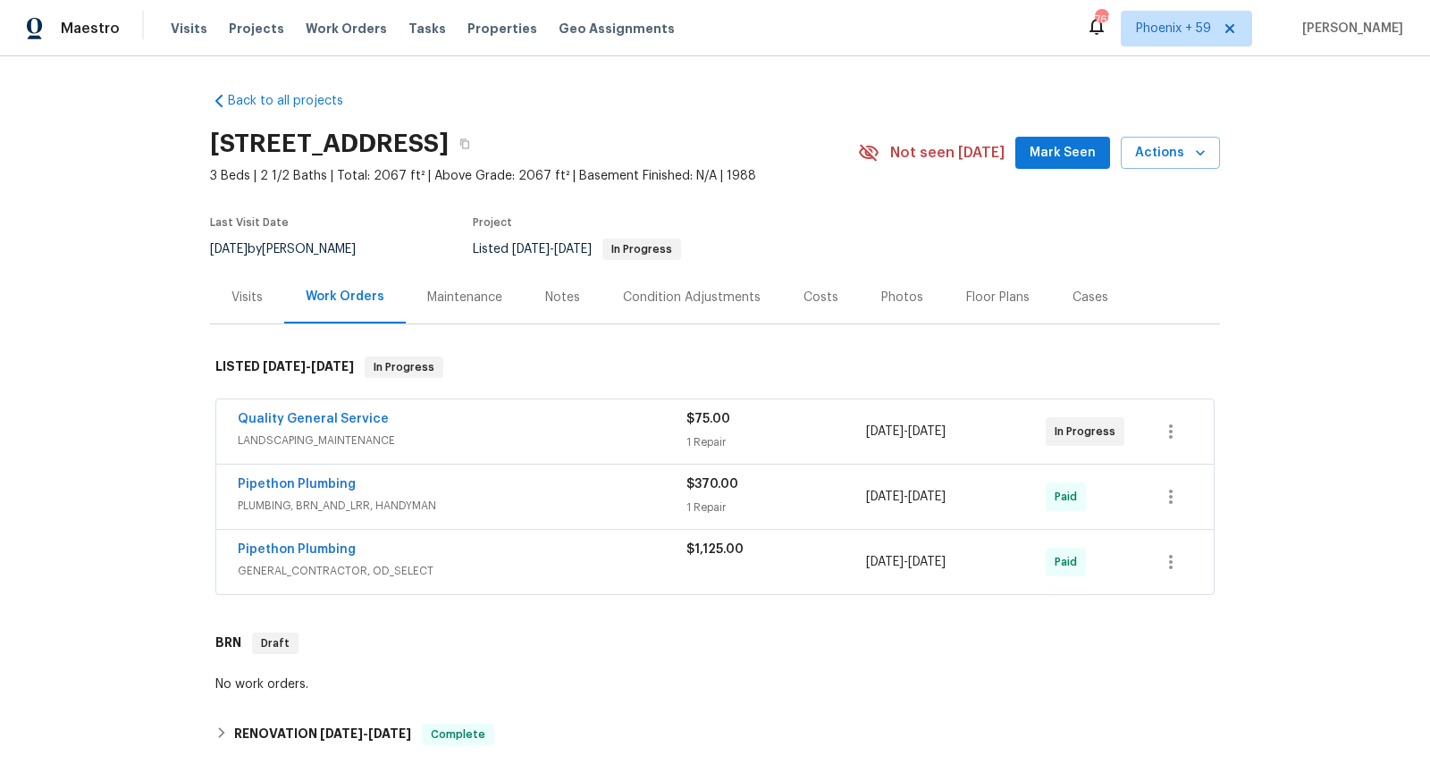
click at [455, 432] on div "Quality General Service" at bounding box center [462, 420] width 449 height 21
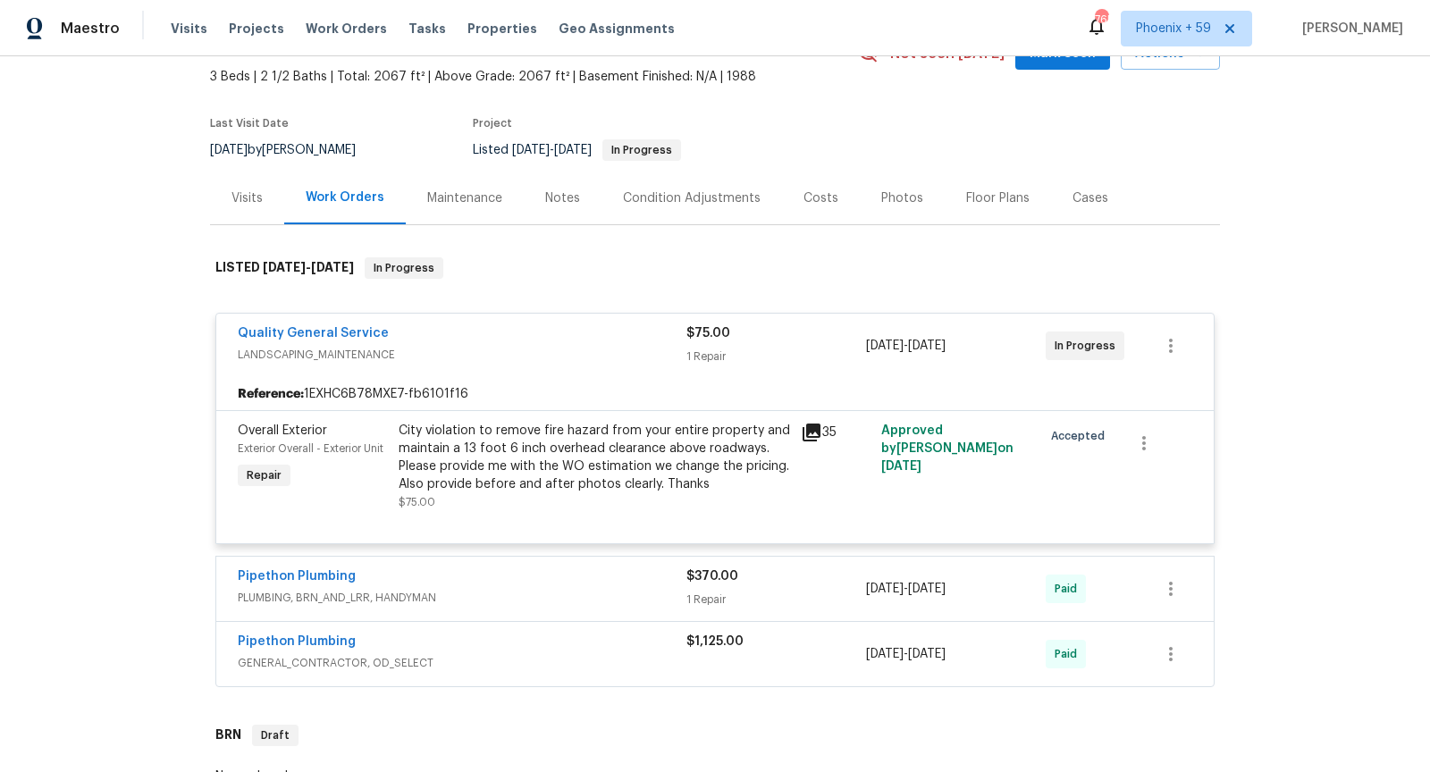
scroll to position [101, 0]
click at [342, 338] on link "Quality General Service" at bounding box center [313, 331] width 151 height 13
